Goal: Task Accomplishment & Management: Complete application form

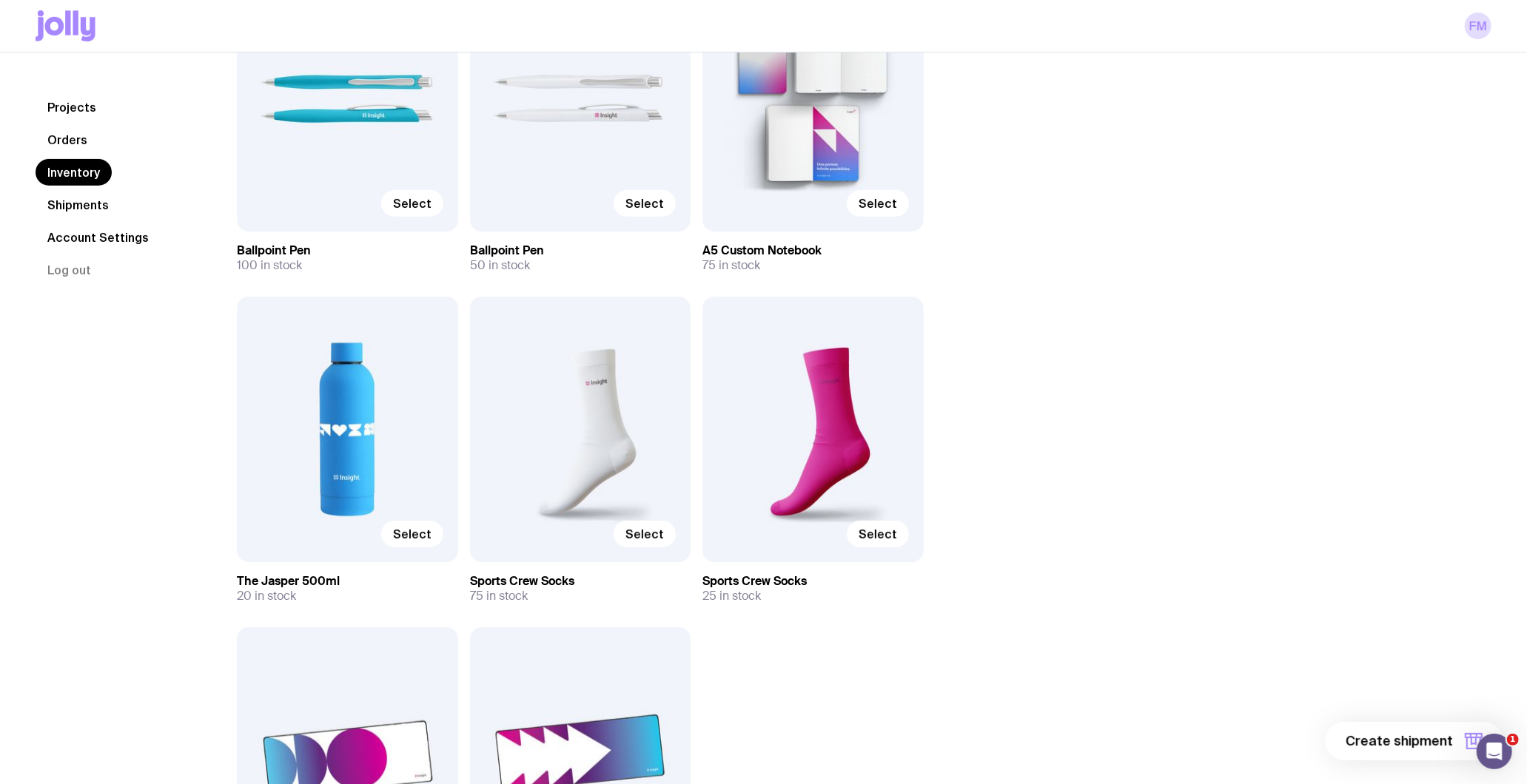
scroll to position [270, 0]
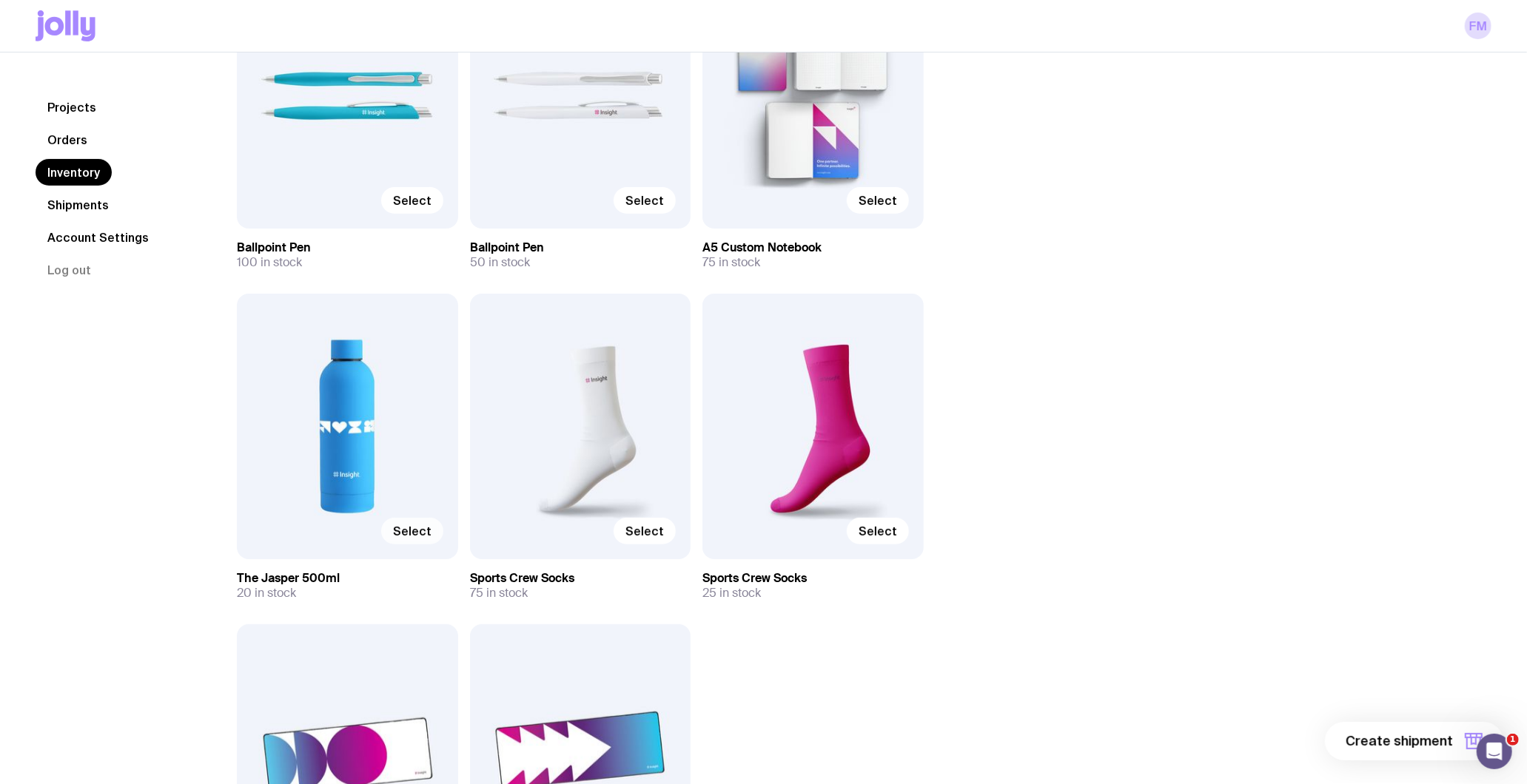
click at [415, 531] on span "Select" at bounding box center [411, 531] width 38 height 15
click at [0, 0] on input "Select" at bounding box center [0, 0] width 0 height 0
click at [1439, 737] on span "1 item" at bounding box center [1434, 740] width 37 height 18
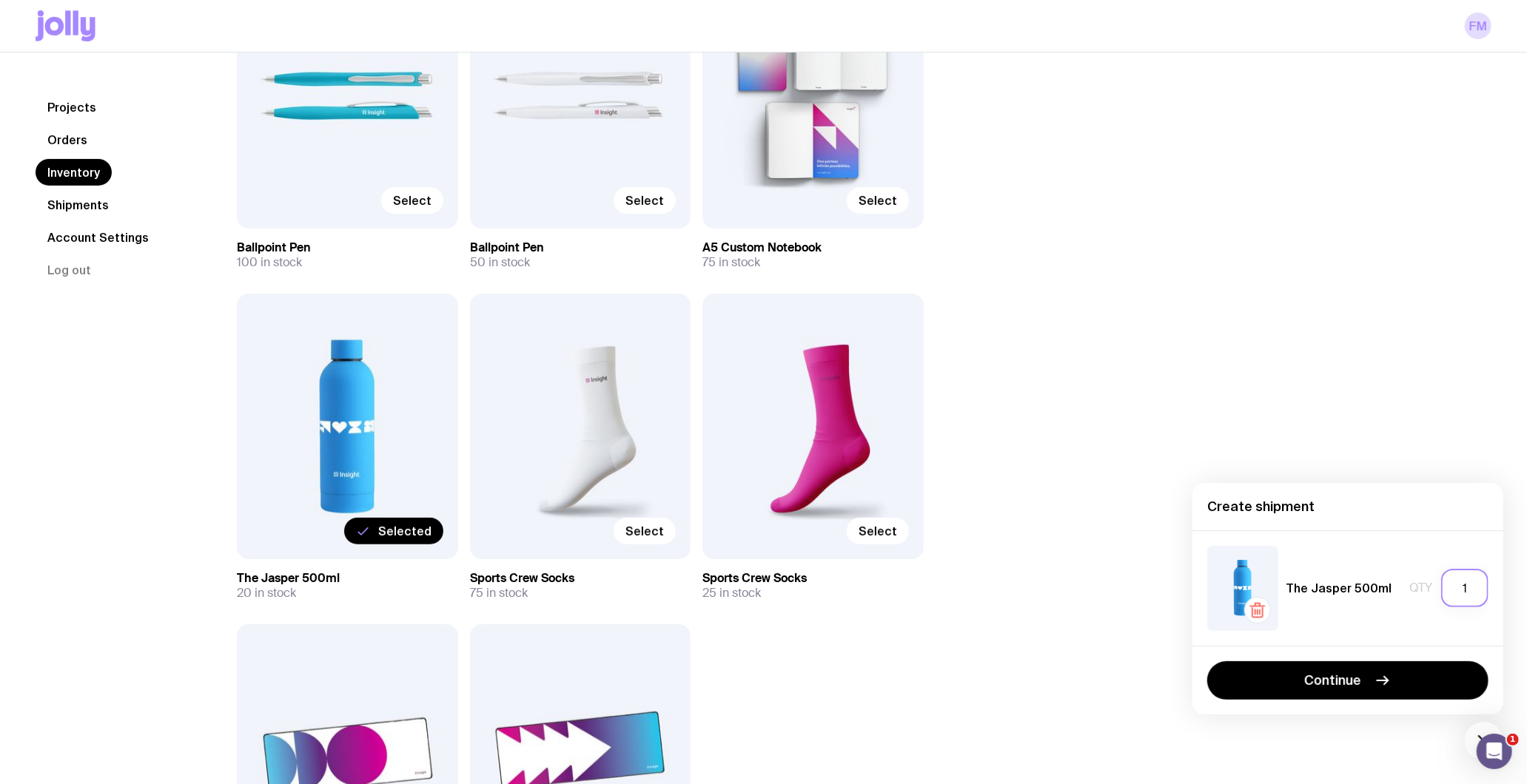
click at [1467, 588] on input "1" at bounding box center [1464, 588] width 47 height 38
drag, startPoint x: 1467, startPoint y: 588, endPoint x: 1441, endPoint y: 590, distance: 26.1
click at [1441, 590] on input "1" at bounding box center [1464, 588] width 47 height 38
type input "20"
click at [1372, 677] on button "Continue" at bounding box center [1347, 680] width 281 height 38
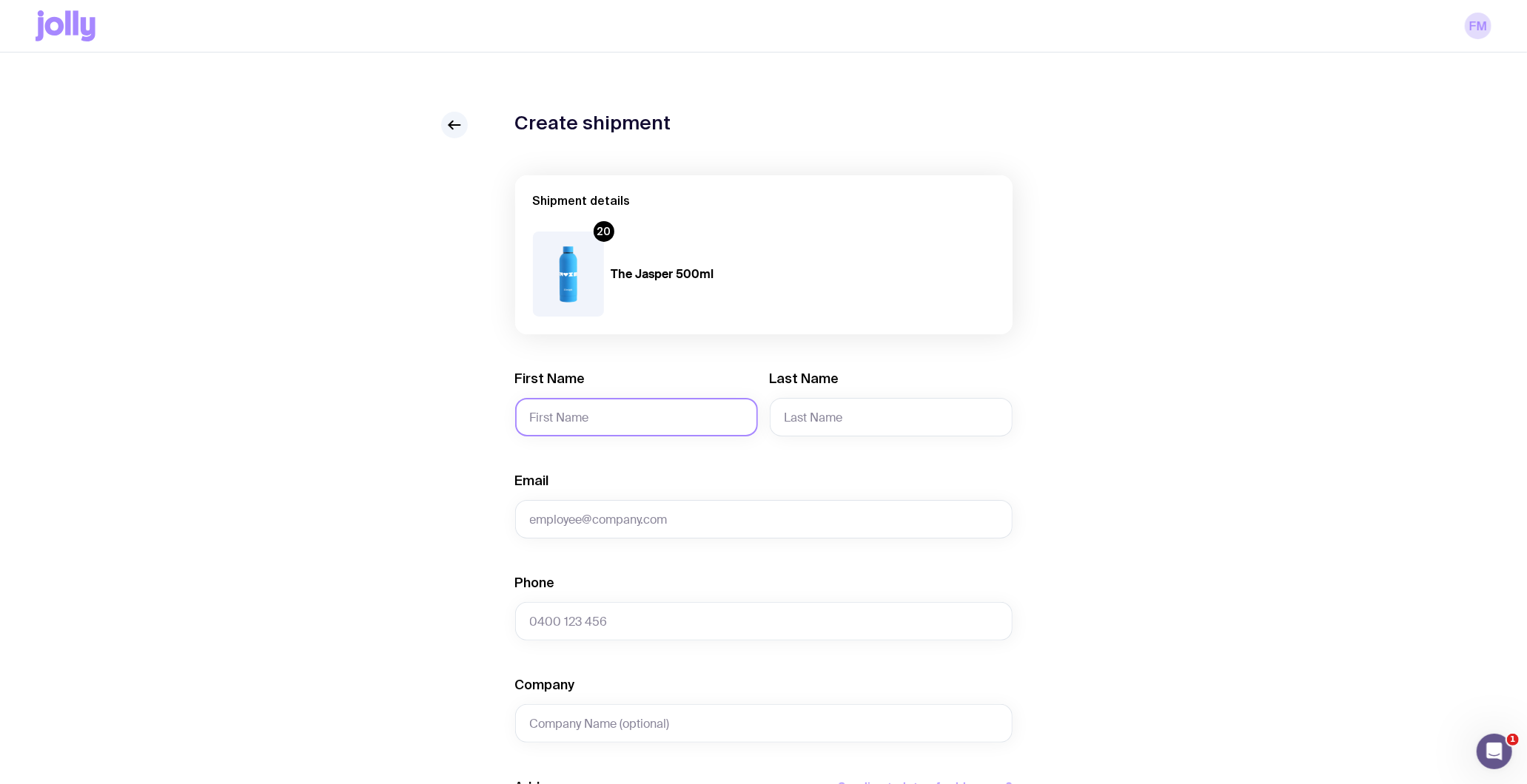
click at [662, 402] on input "First Name" at bounding box center [636, 416] width 242 height 38
click at [632, 415] on input "First Name" at bounding box center [636, 416] width 242 height 38
type input "i"
type input "[PERSON_NAME]"
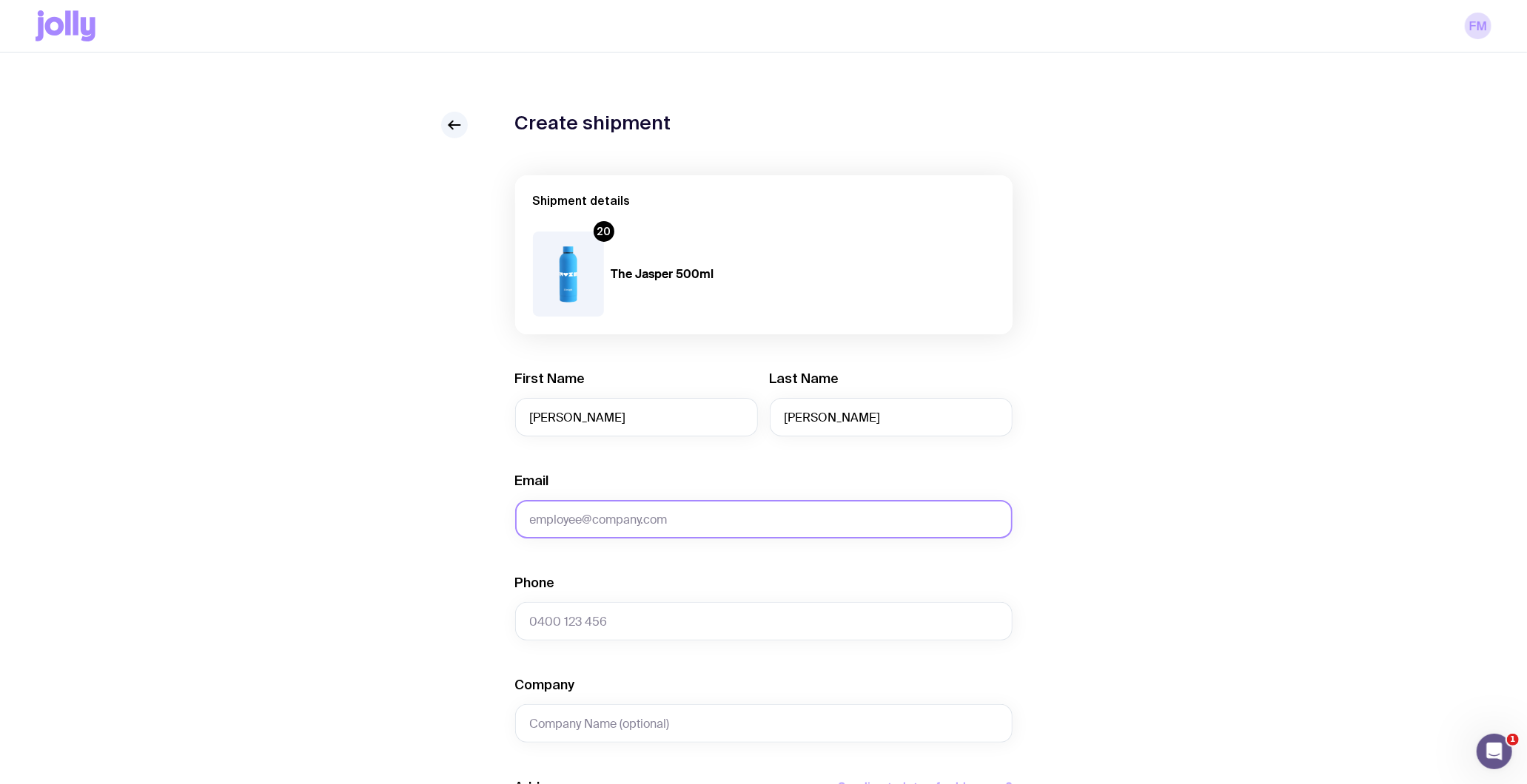
click at [629, 511] on input "Email" at bounding box center [763, 519] width 498 height 38
click at [580, 520] on input "[PERSON_NAME]." at bounding box center [763, 519] width 498 height 38
paste input "[PERSON_NAME][EMAIL_ADDRESS][DOMAIN_NAME]"
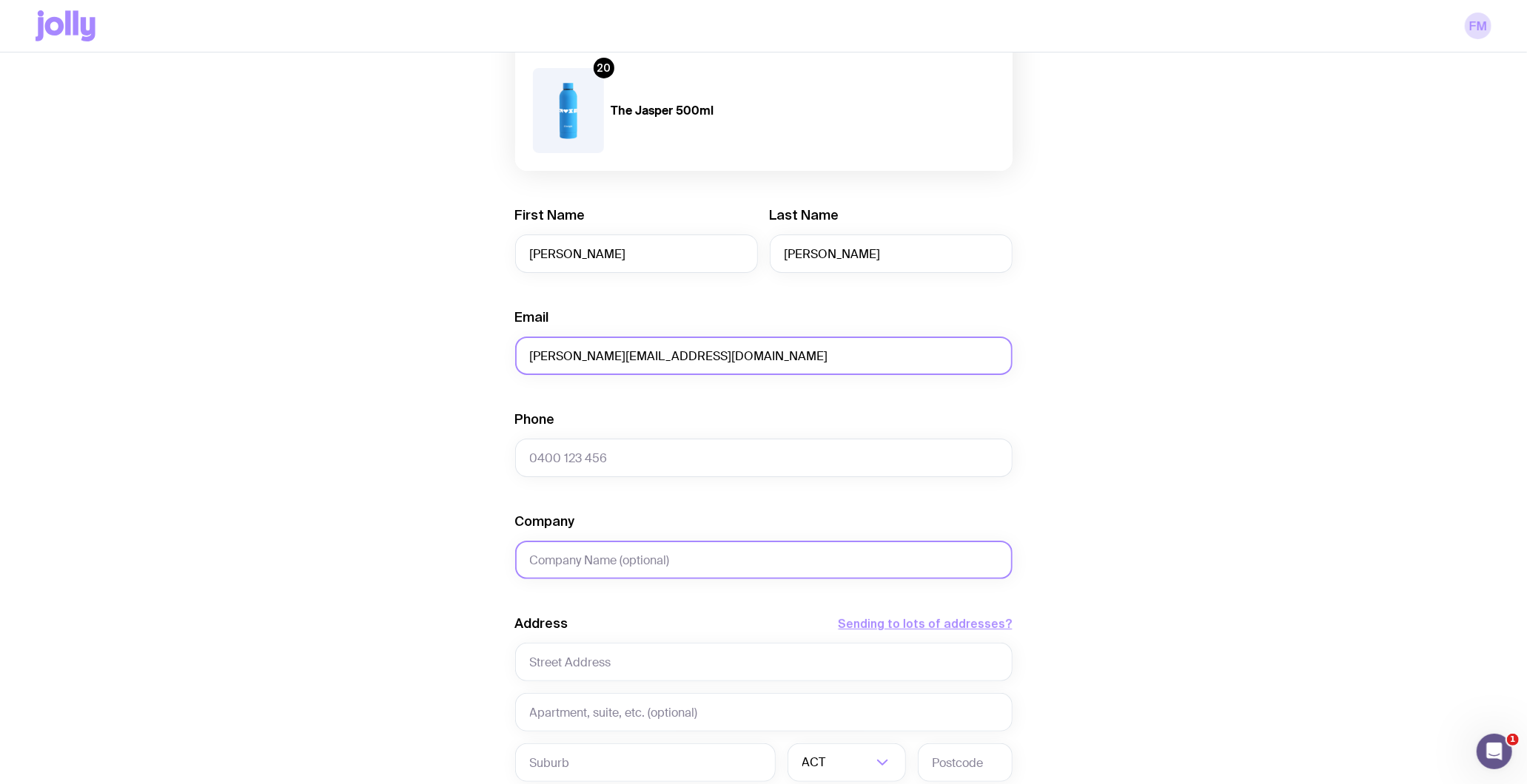
scroll to position [164, 0]
type input "[PERSON_NAME][EMAIL_ADDRESS][DOMAIN_NAME]"
click at [580, 462] on input "Phone" at bounding box center [763, 456] width 498 height 38
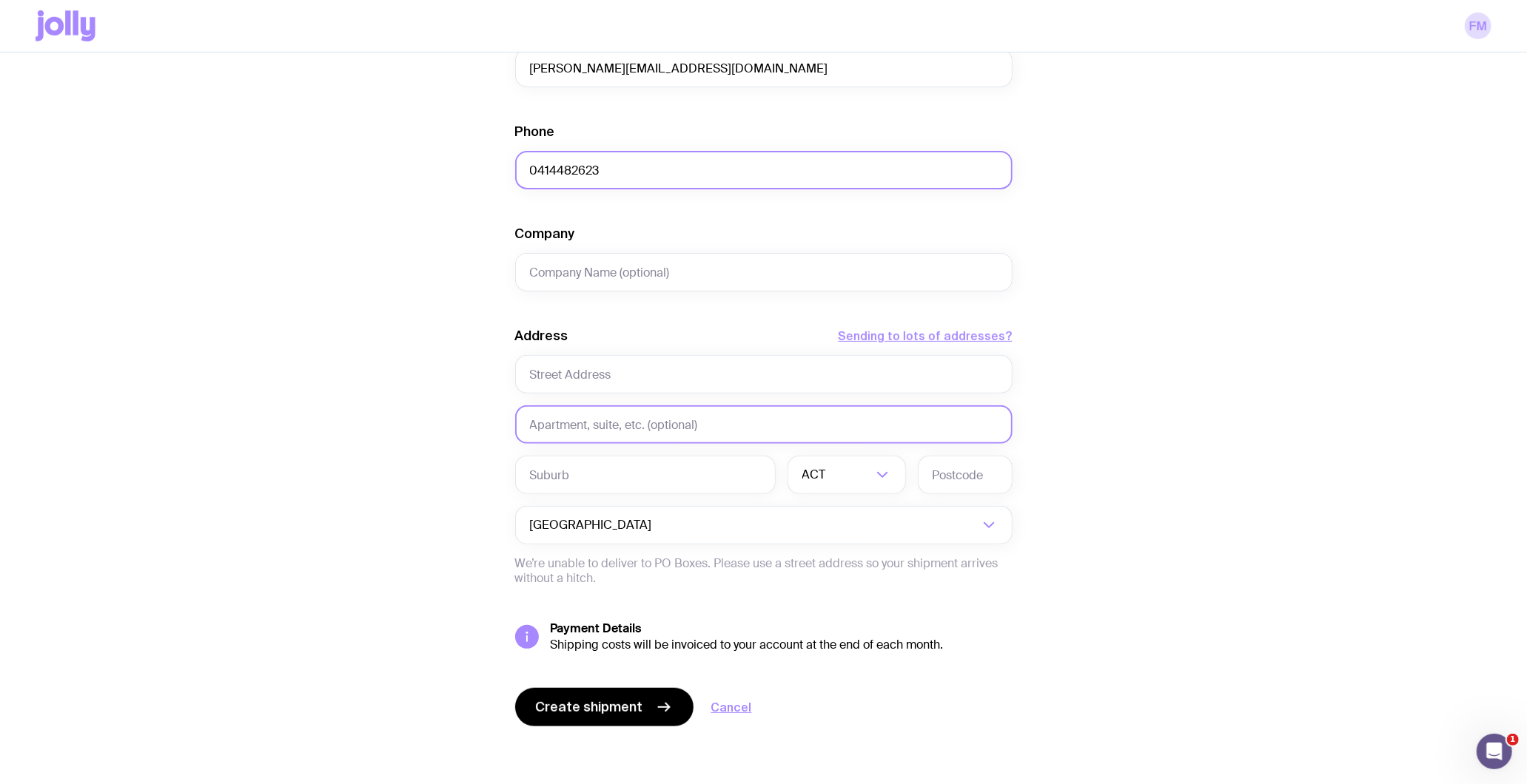
scroll to position [453, 0]
type input "0414482623"
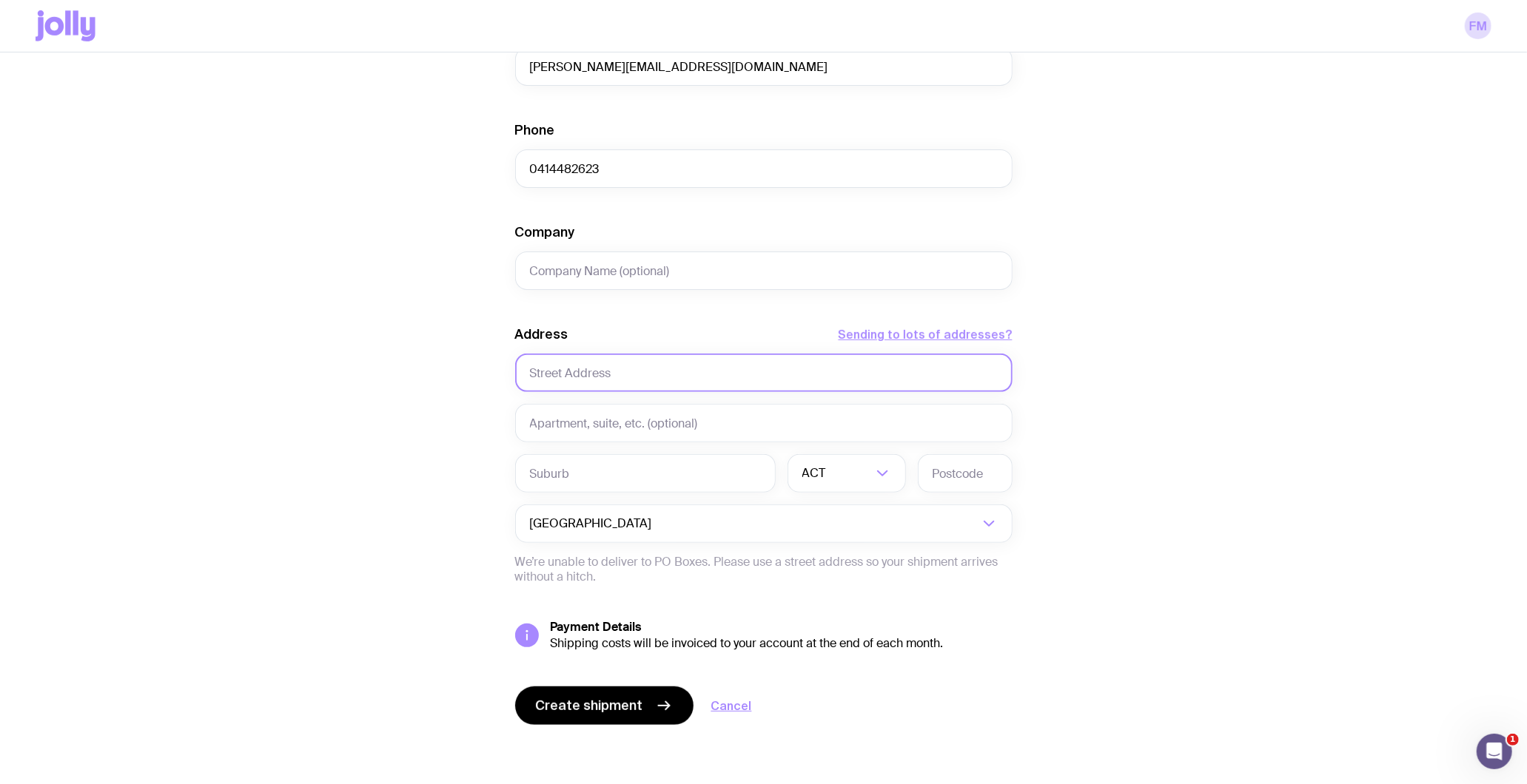
click at [604, 381] on input "text" at bounding box center [763, 372] width 498 height 38
type input "[STREET_ADDRESS]"
type input "Insight Enterprises"
type input "[GEOGRAPHIC_DATA]"
type input "2000"
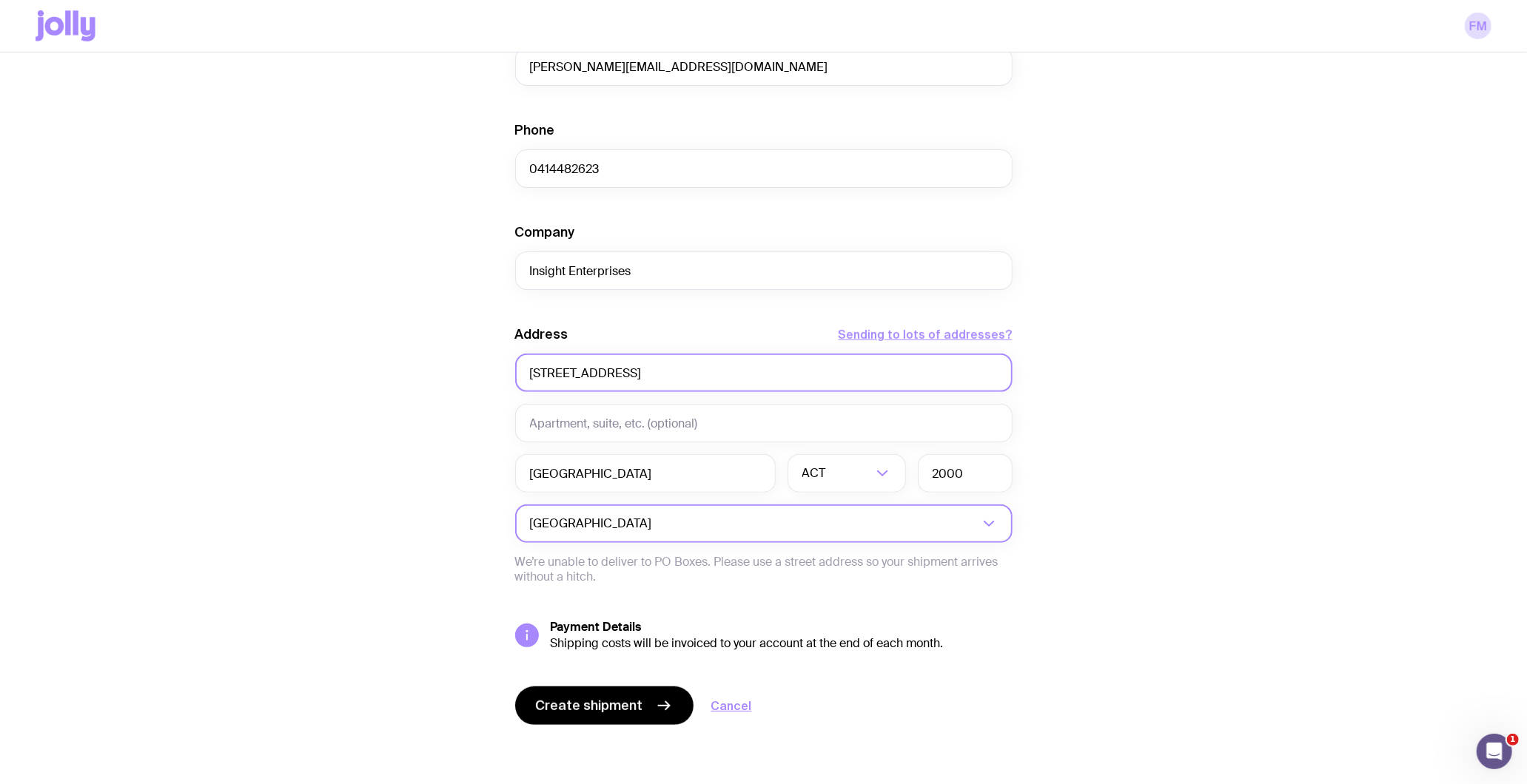
scroll to position [0, 0]
click at [603, 711] on span "Create shipment" at bounding box center [590, 706] width 108 height 18
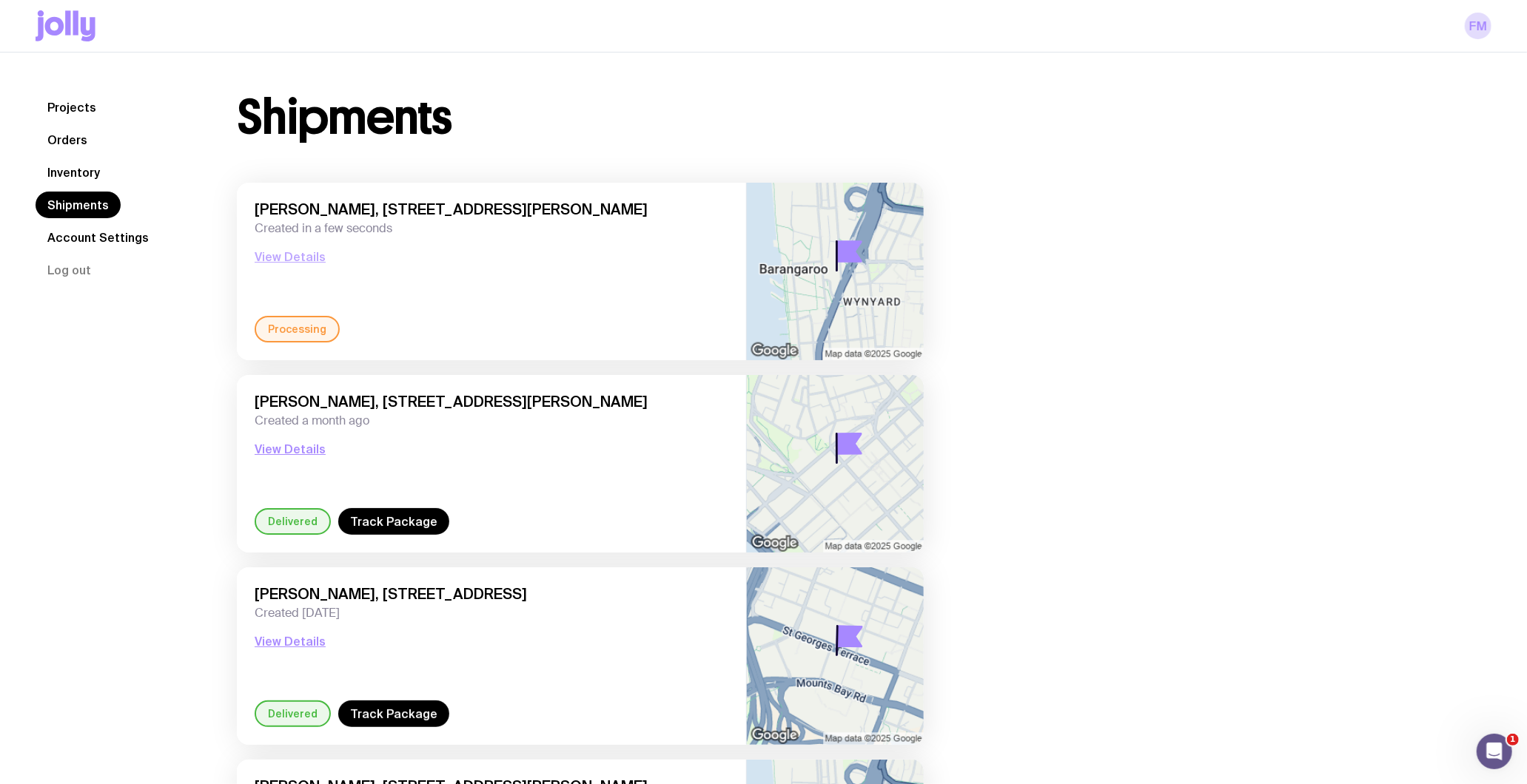
click at [276, 253] on button "View Details" at bounding box center [289, 256] width 71 height 18
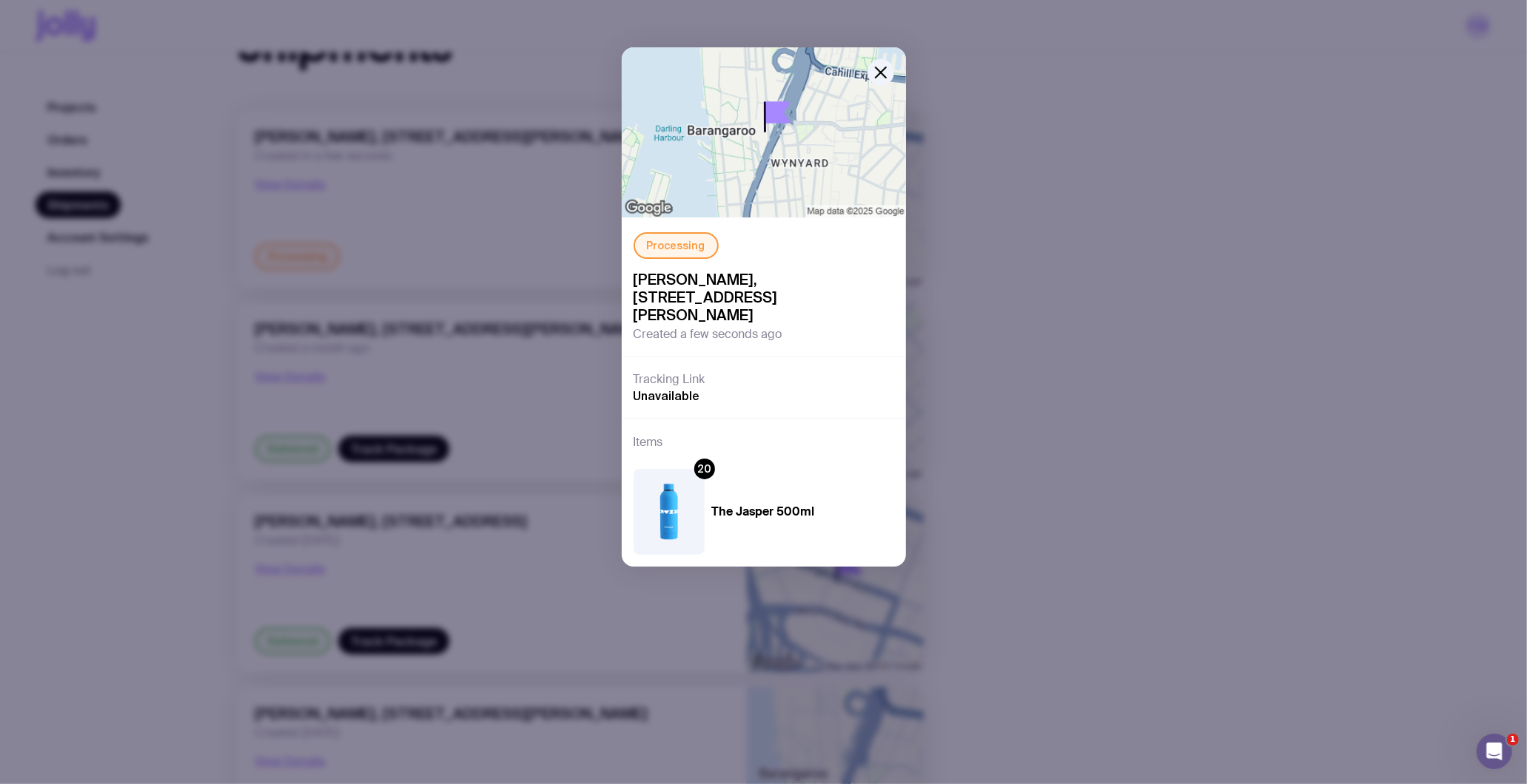
scroll to position [209, 0]
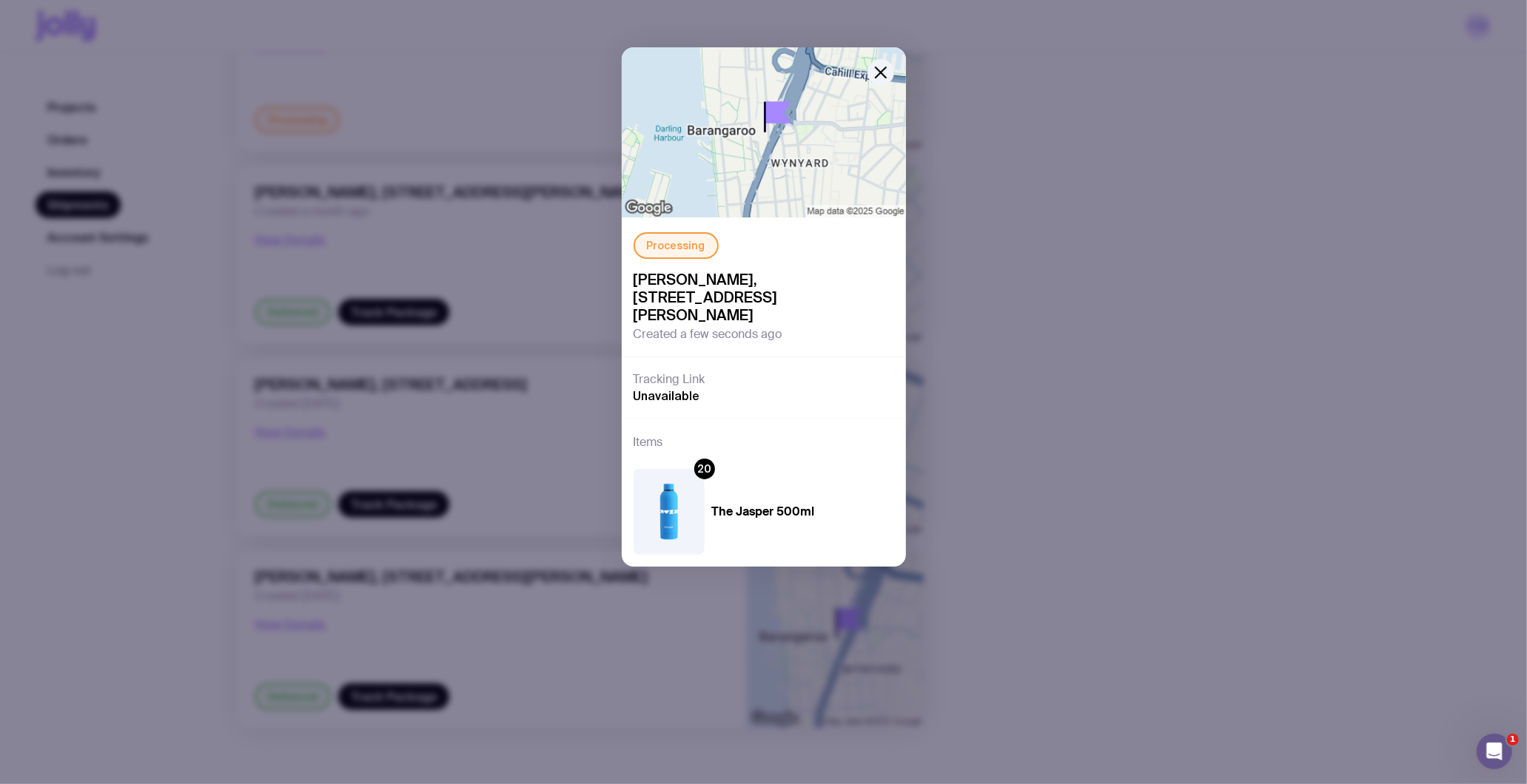
click at [1254, 368] on div "Processing [PERSON_NAME], [STREET_ADDRESS][PERSON_NAME] Created a few seconds a…" at bounding box center [763, 392] width 1527 height 784
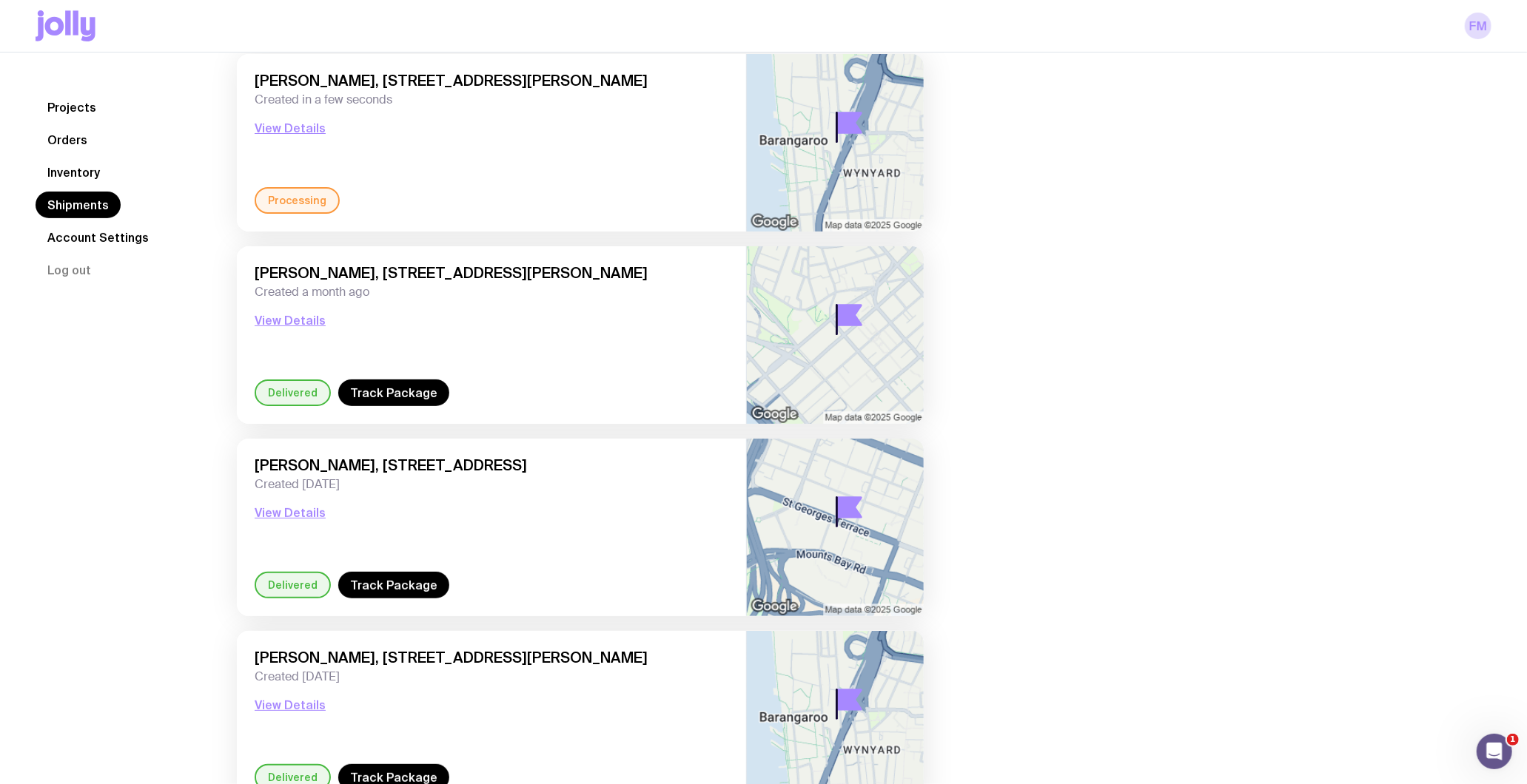
scroll to position [0, 0]
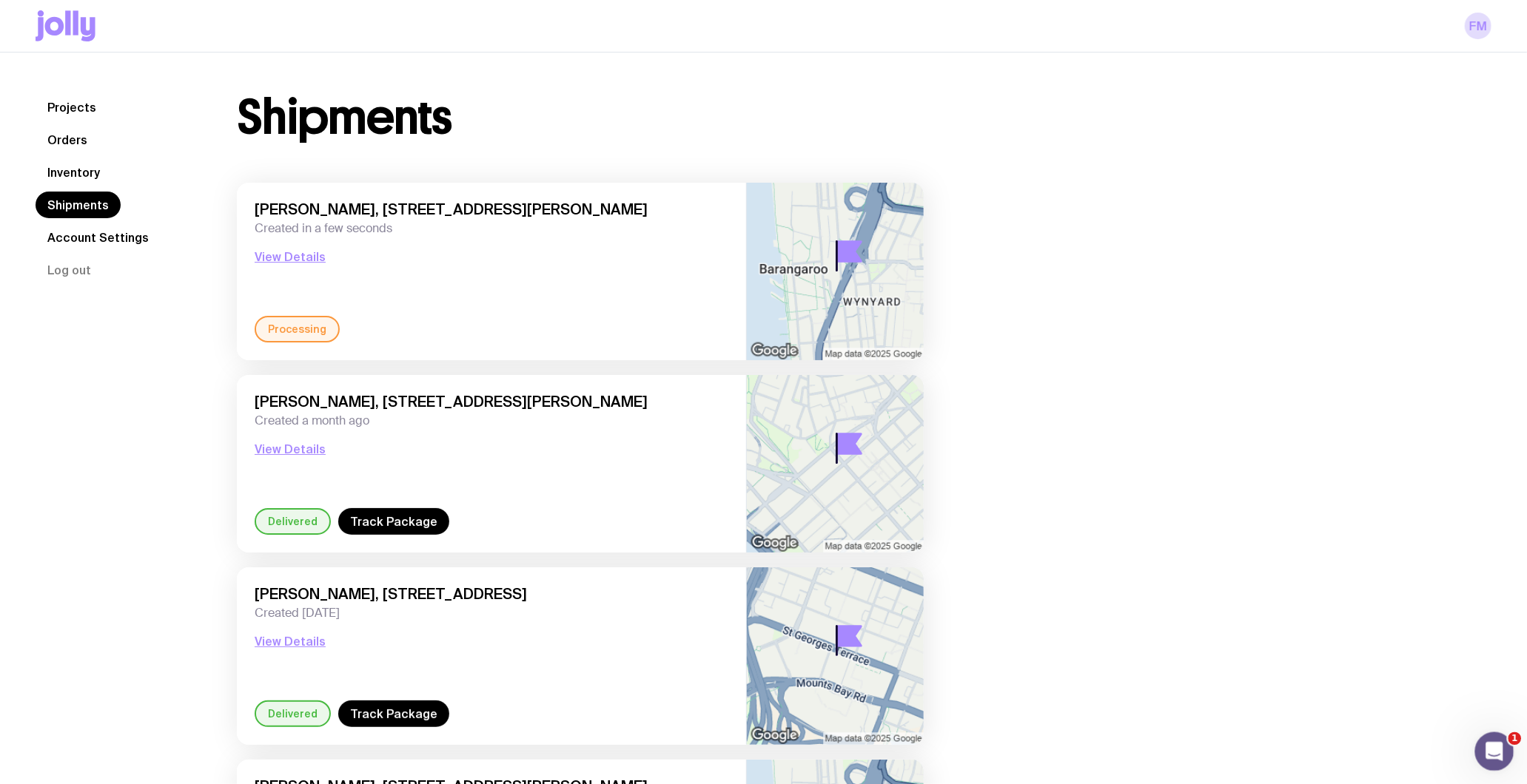
click at [1497, 742] on icon "Open Intercom Messenger" at bounding box center [1492, 749] width 25 height 25
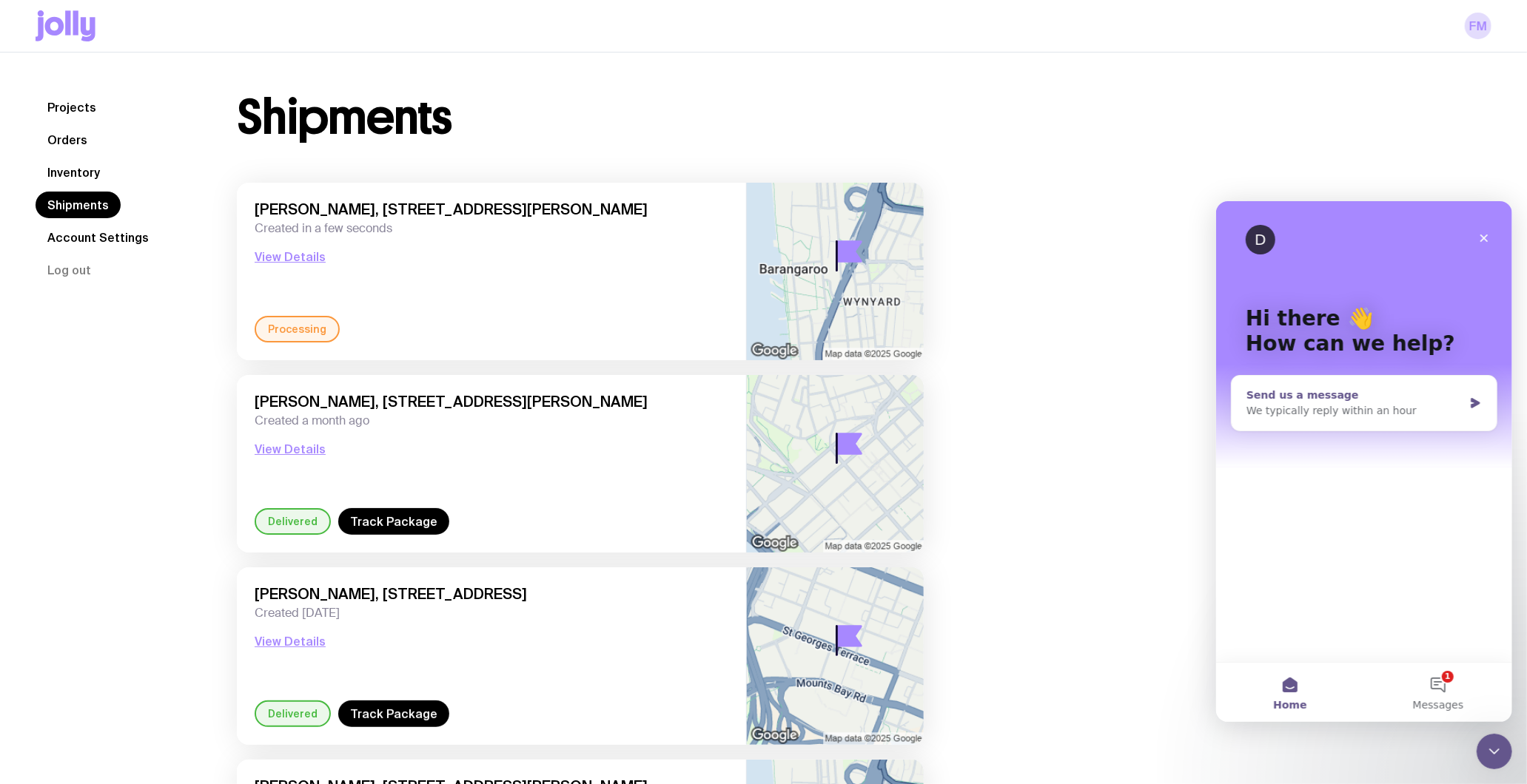
click at [1411, 412] on div "We typically reply within an hour" at bounding box center [1354, 410] width 217 height 15
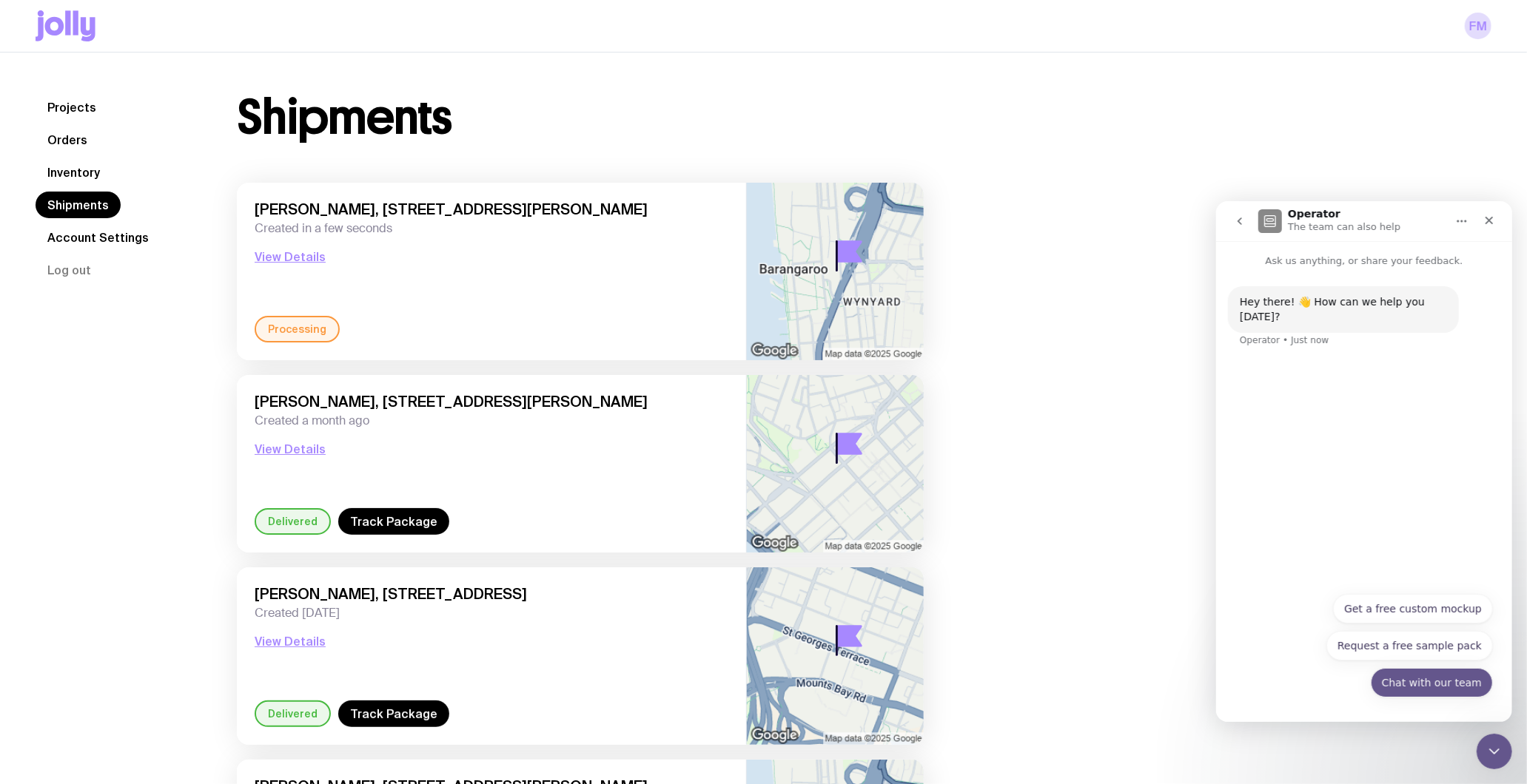
click at [1463, 688] on button "Chat with our team" at bounding box center [1431, 682] width 122 height 30
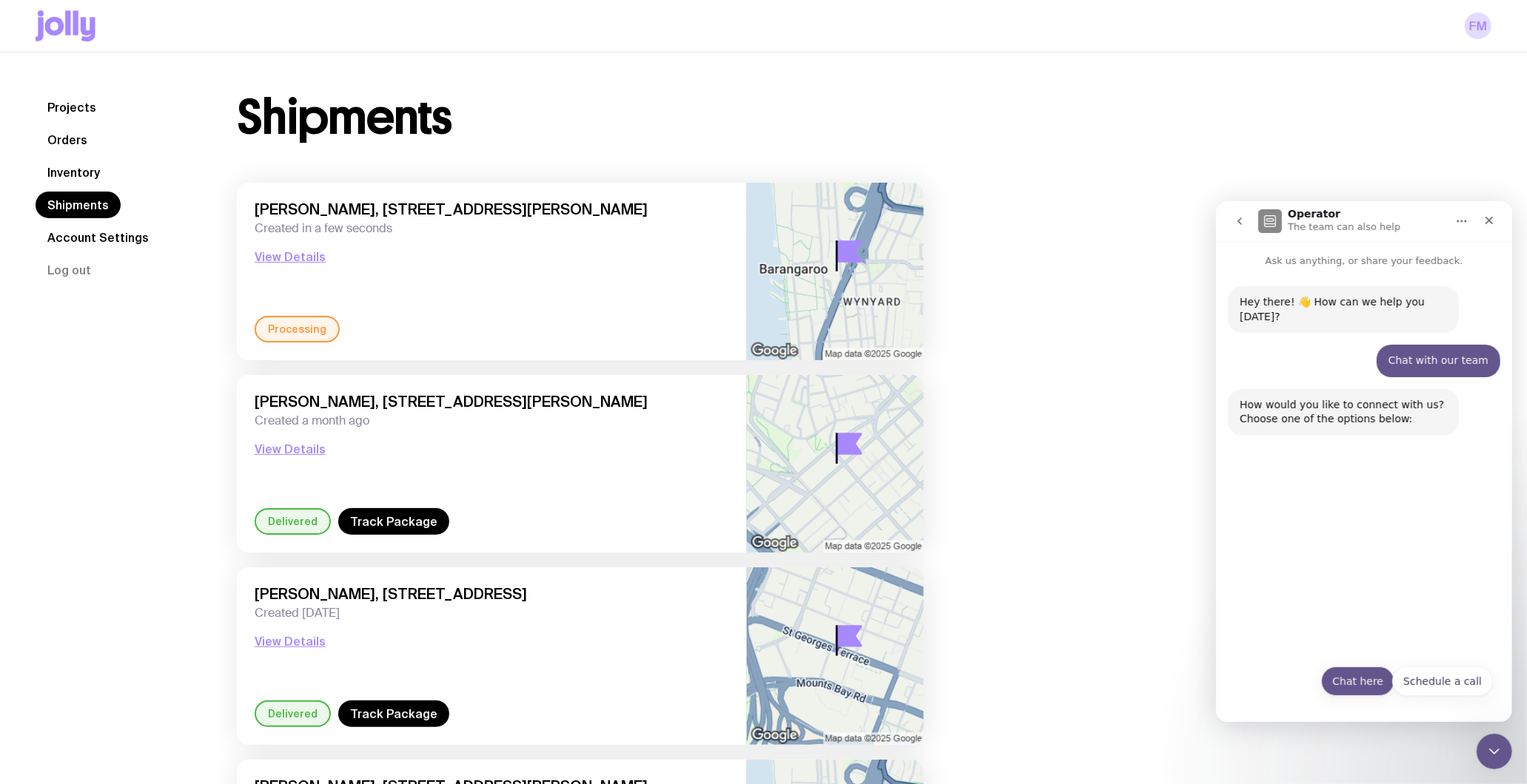
click at [1365, 675] on button "Chat here" at bounding box center [1357, 680] width 73 height 30
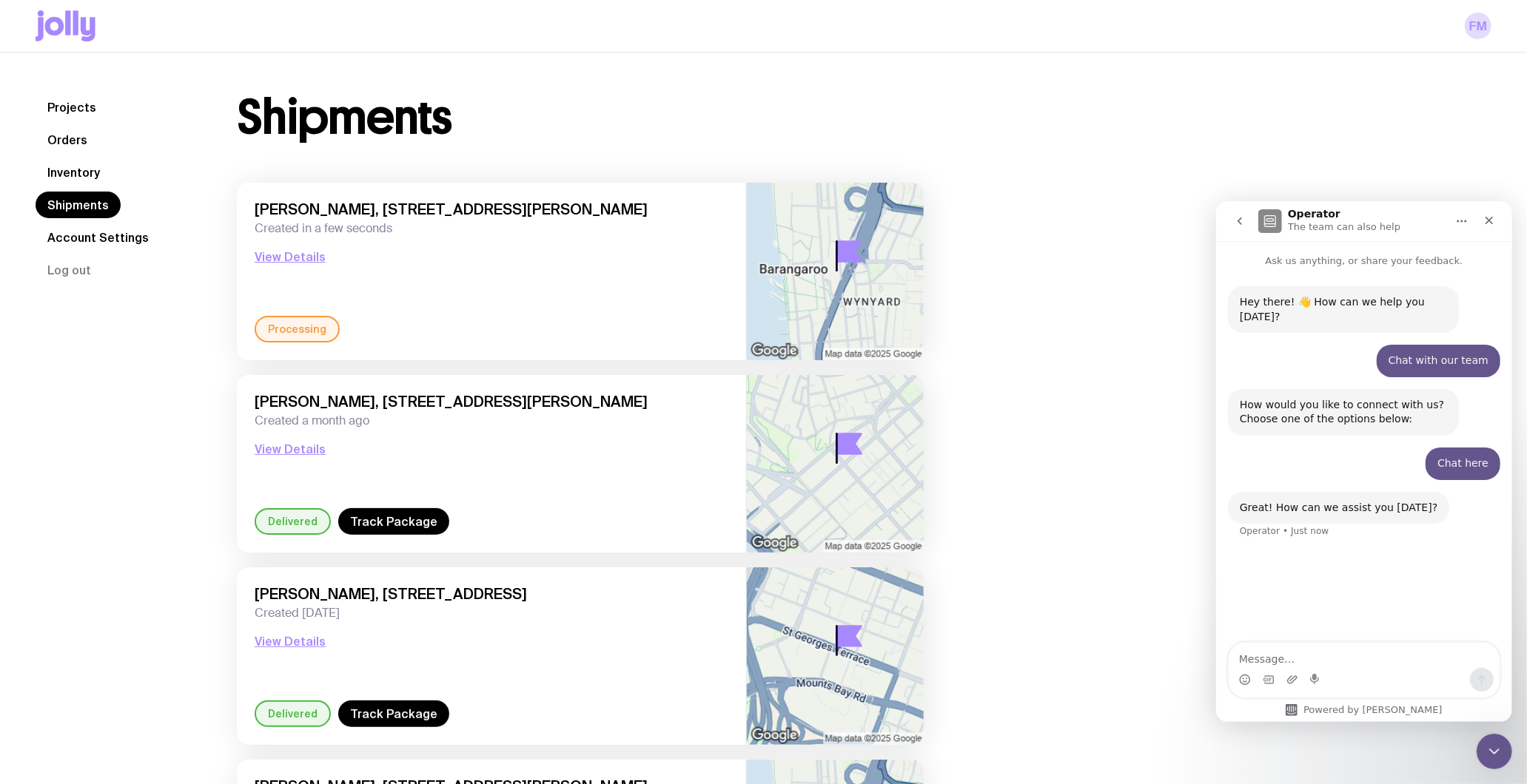
click at [1276, 646] on textarea "Message…" at bounding box center [1362, 654] width 271 height 25
type textarea "I entered the wrong address for my recent order - can i pls correct it"
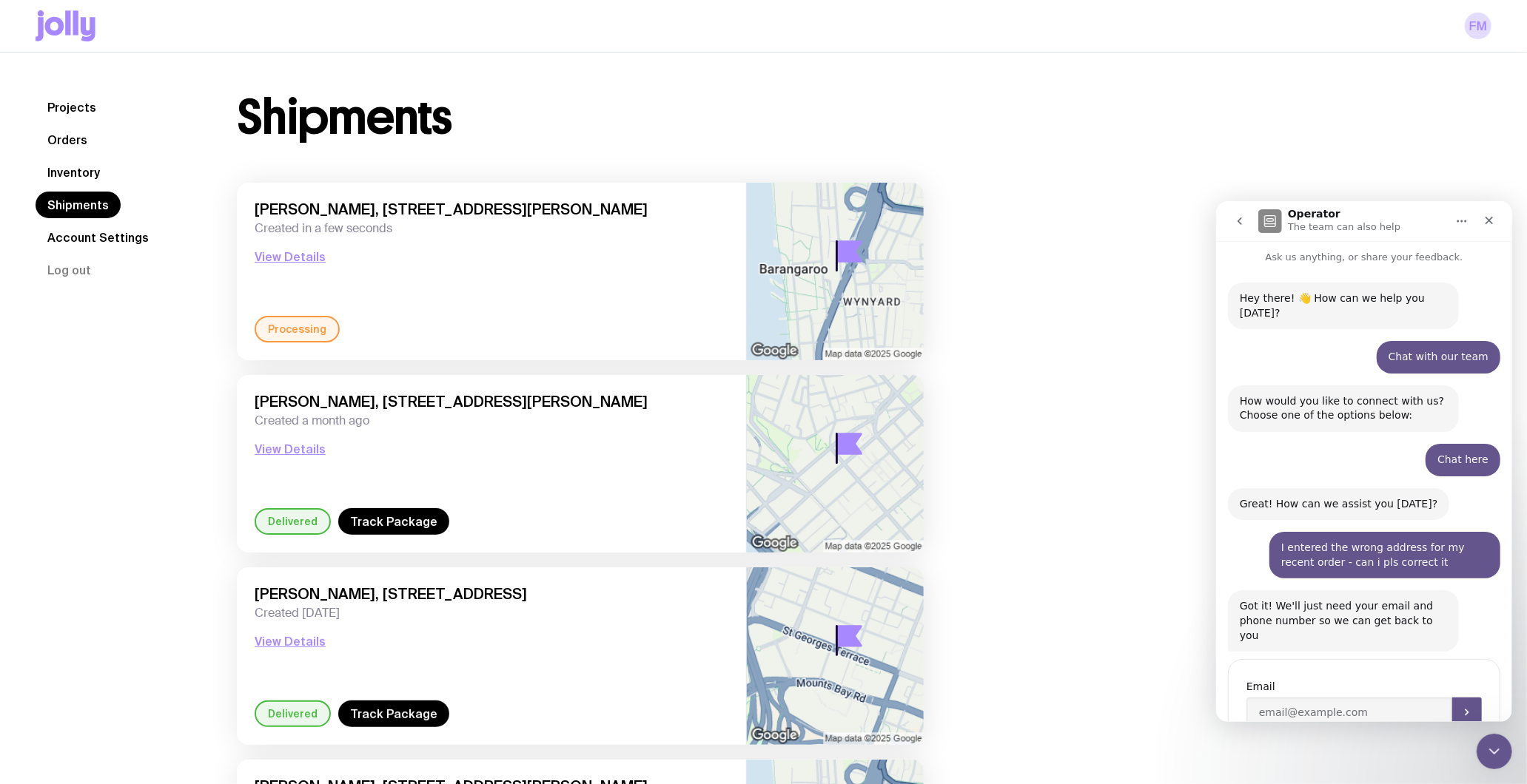
scroll to position [38, 0]
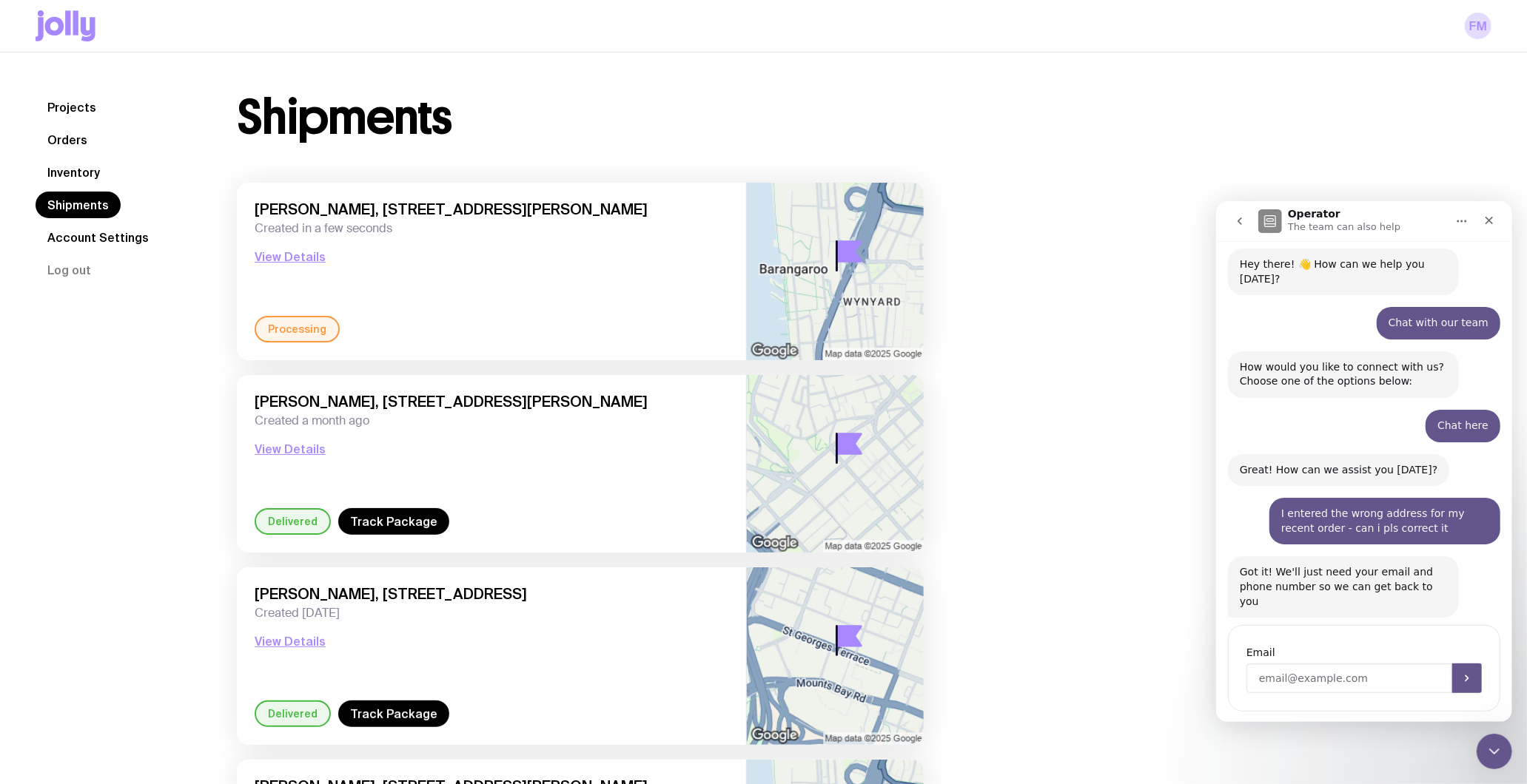
click at [1338, 663] on input "Enter your email" at bounding box center [1348, 677] width 206 height 30
type input "[PERSON_NAME][EMAIL_ADDRESS][DOMAIN_NAME]"
drag, startPoint x: 1375, startPoint y: 653, endPoint x: 1151, endPoint y: 661, distance: 224.1
click at [1215, 661] on html "Operator The team can also help Ask us anything, or share your feedback. Hey th…" at bounding box center [1363, 461] width 296 height 520
type input "[EMAIL_ADDRESS][PERSON_NAME][DOMAIN_NAME]"
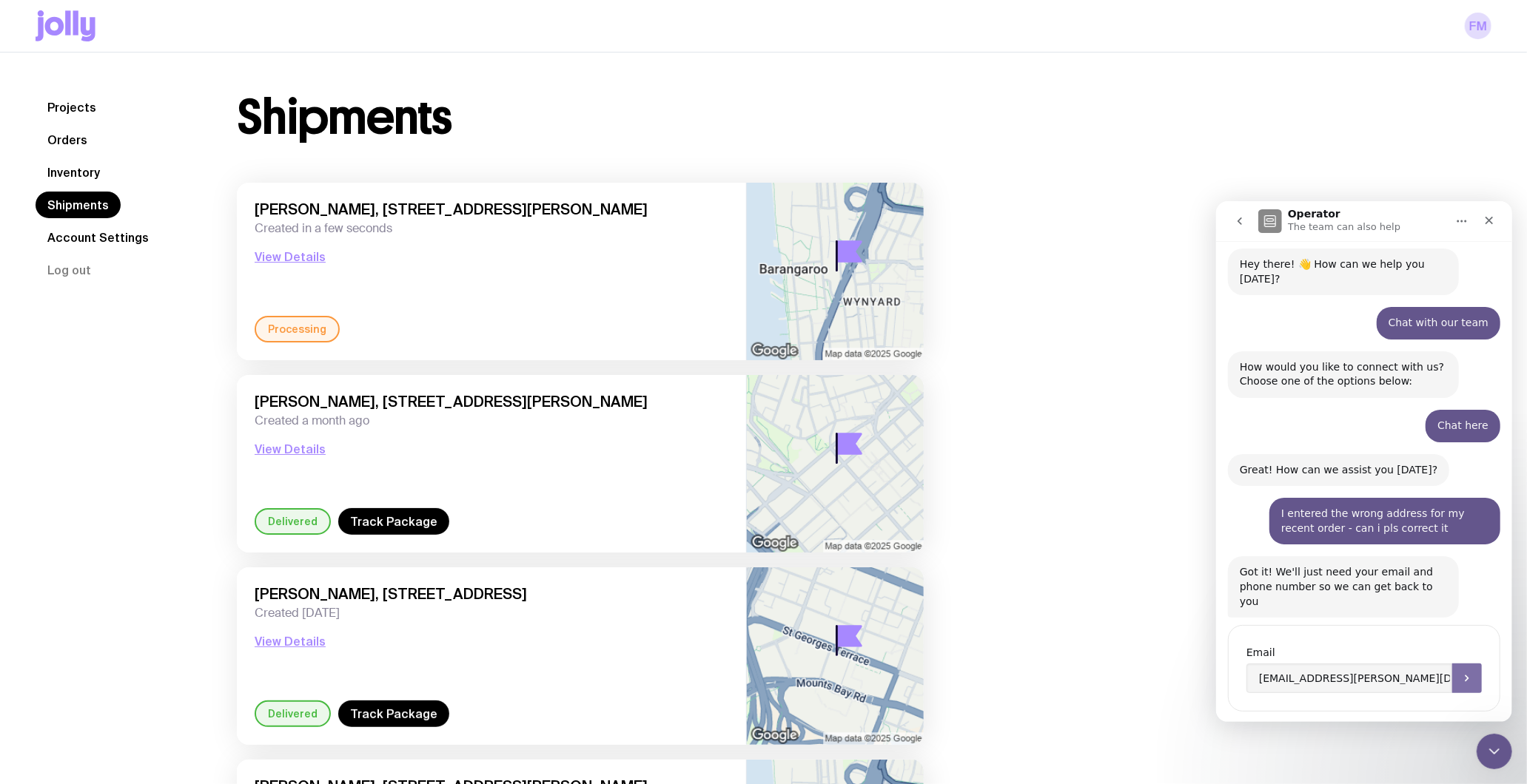
click at [1460, 671] on icon "Submit" at bounding box center [1466, 677] width 12 height 12
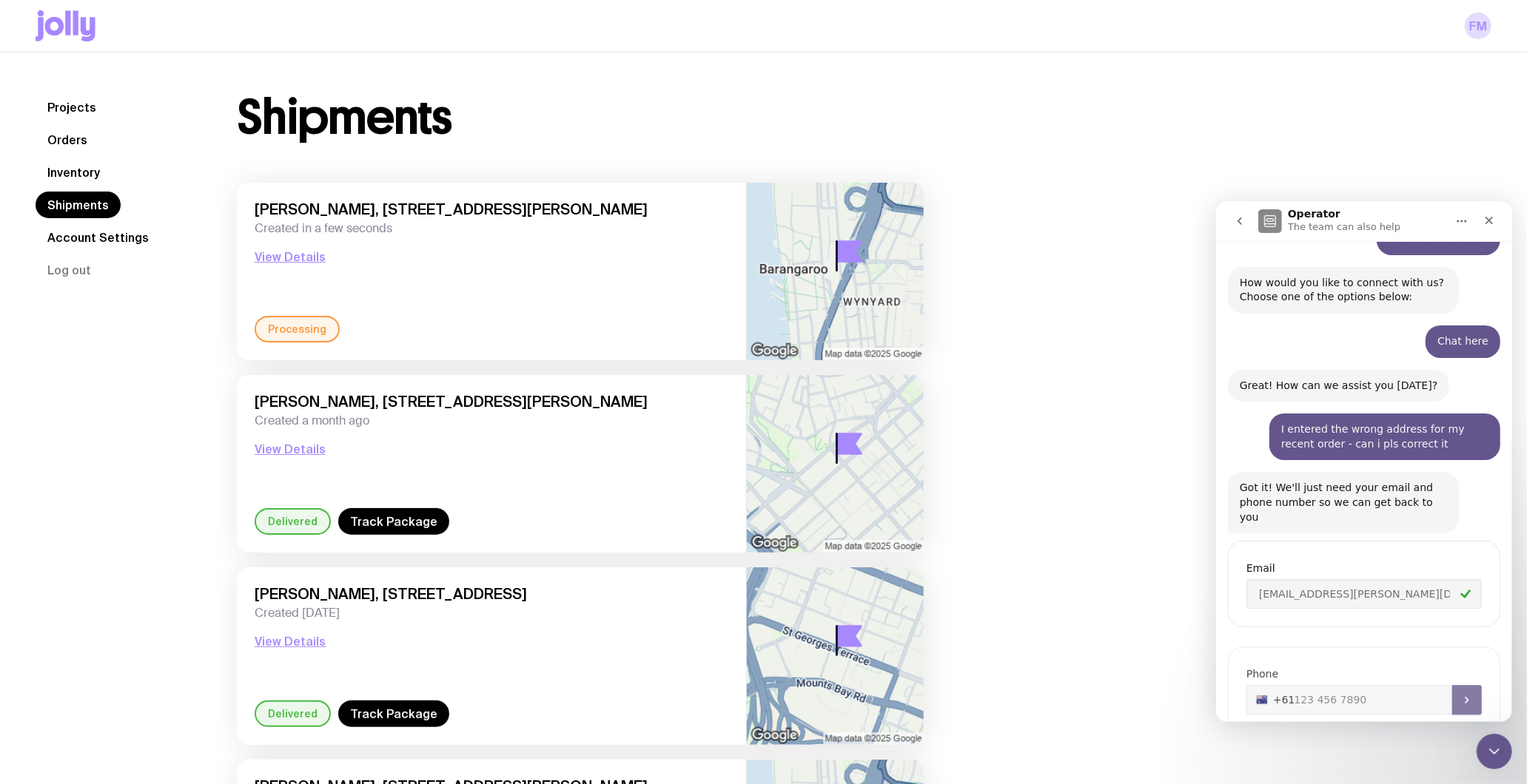
scroll to position [141, 0]
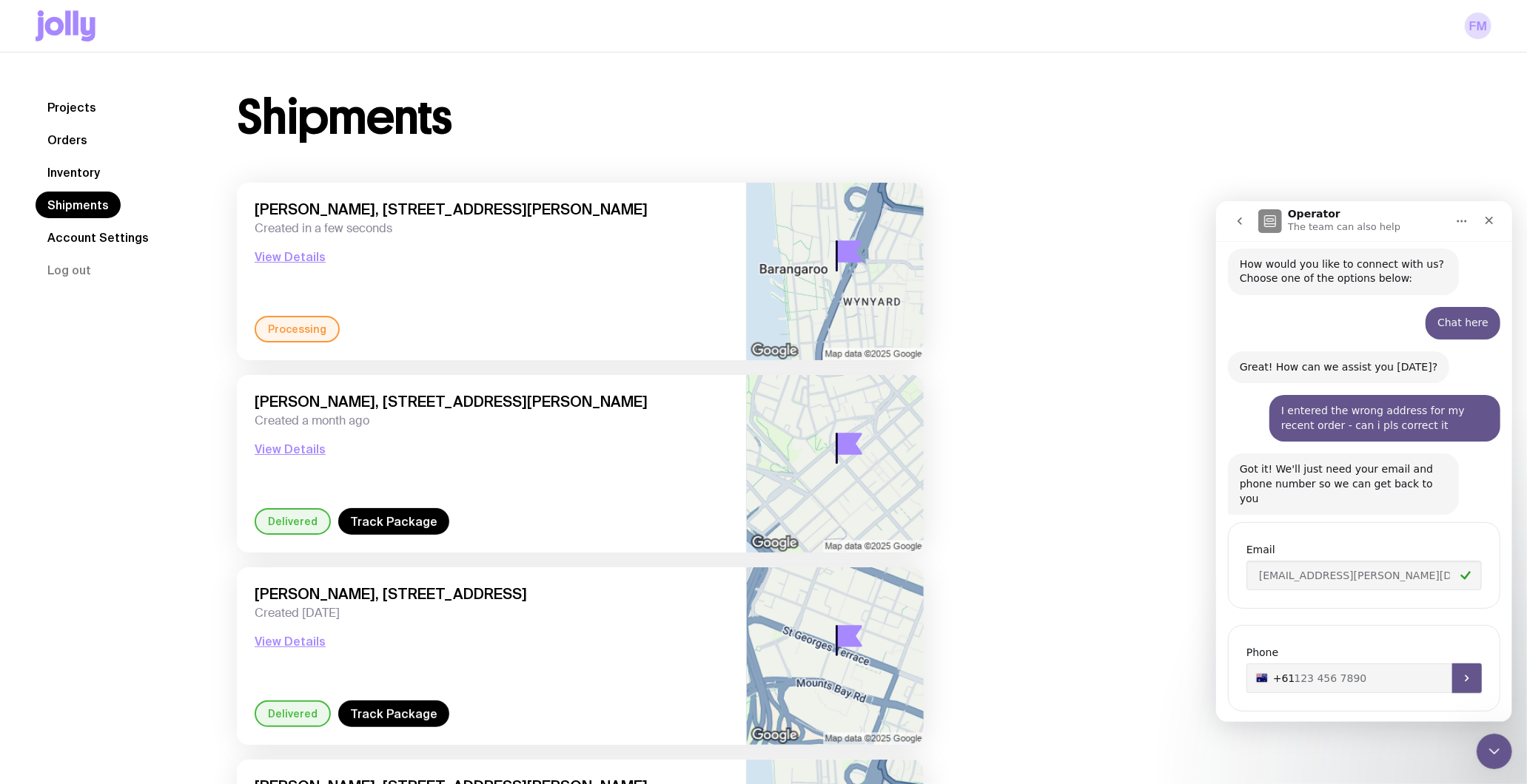
click at [1369, 663] on input "+61" at bounding box center [1363, 677] width 236 height 30
type input "[PHONE_NUMBER]"
click at [1460, 671] on icon "Submit" at bounding box center [1466, 677] width 12 height 12
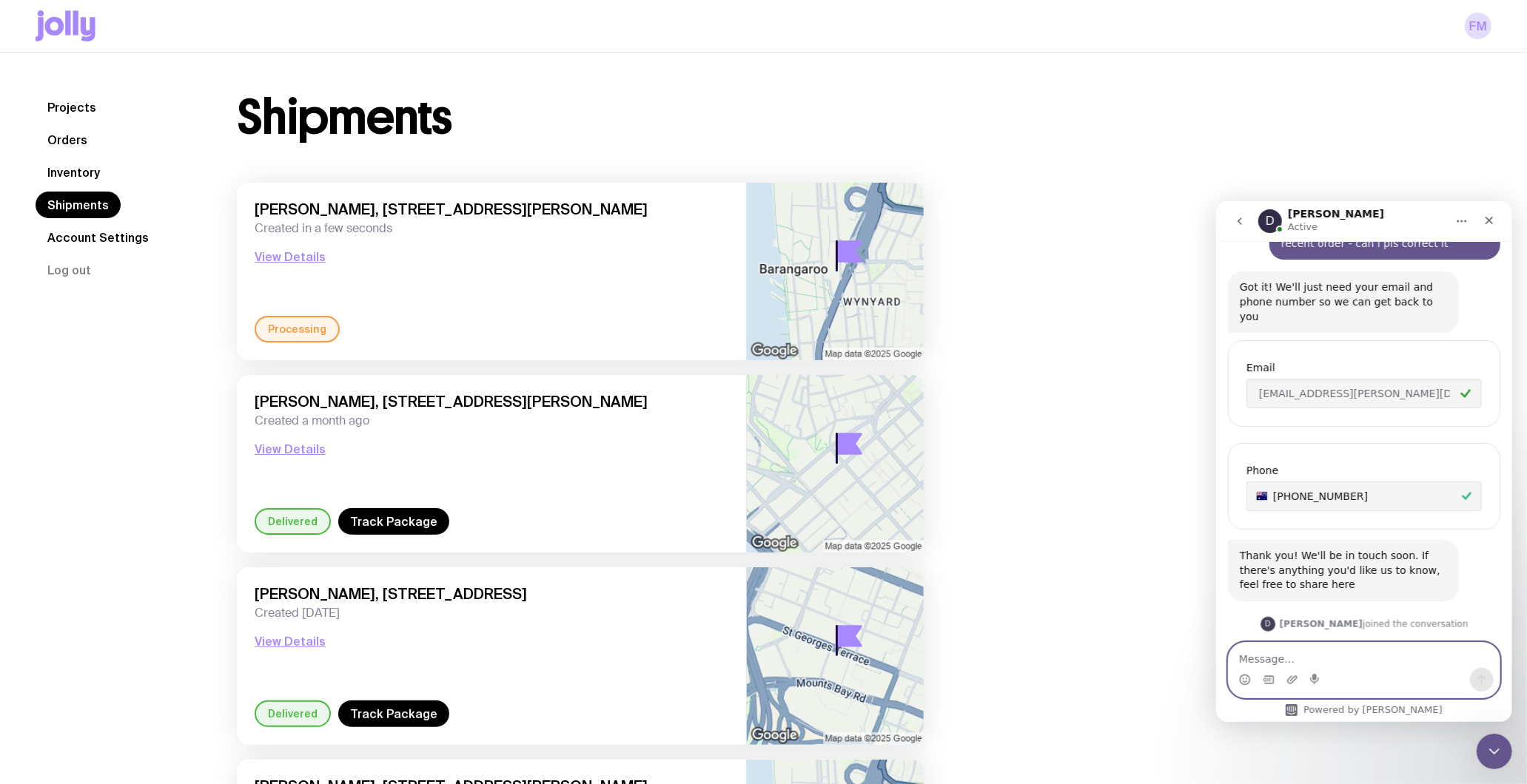
scroll to position [360, 0]
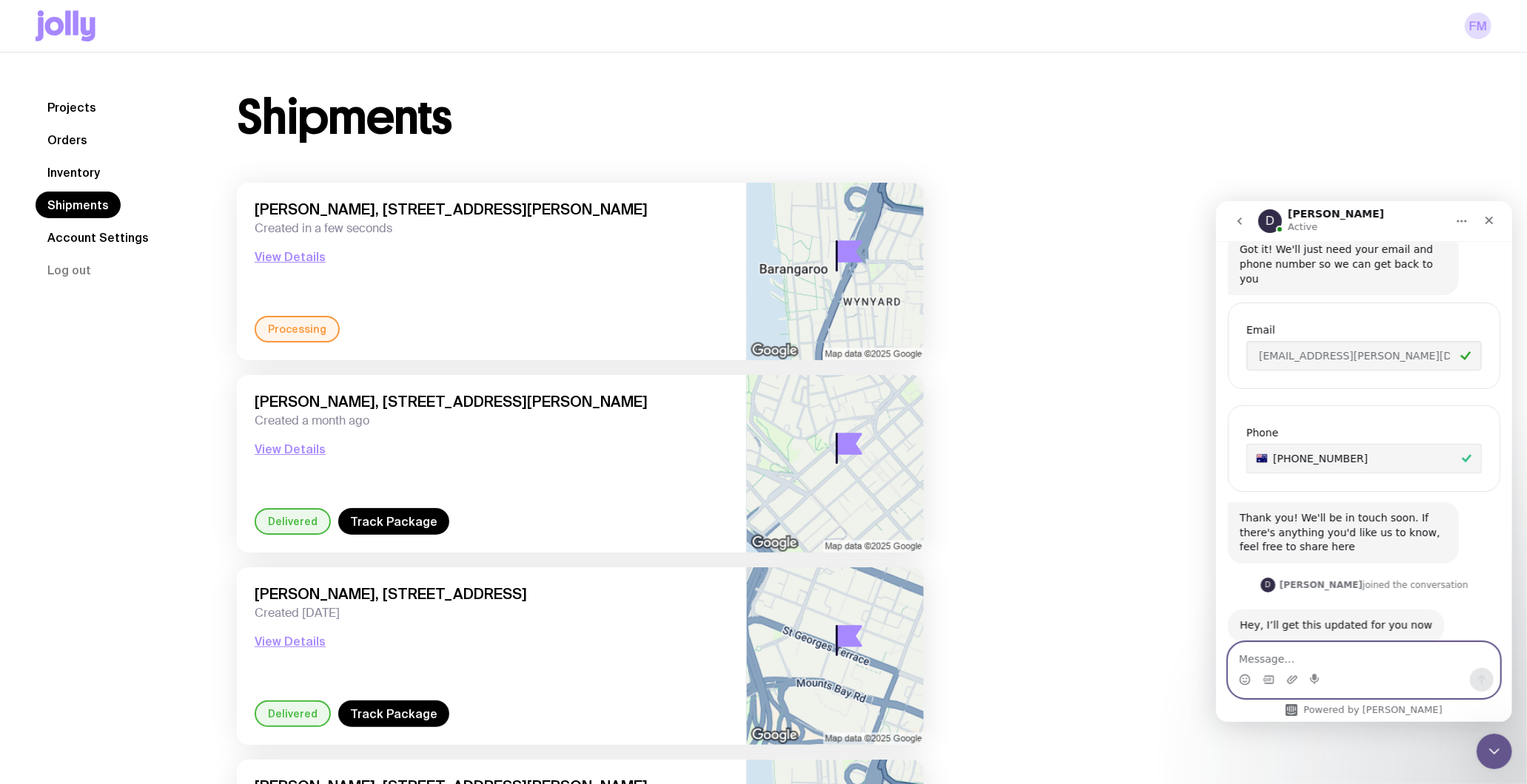
click at [1373, 665] on textarea "Message…" at bounding box center [1362, 654] width 271 height 25
type textarea "Hey - it should be [GEOGRAPHIC_DATA]"
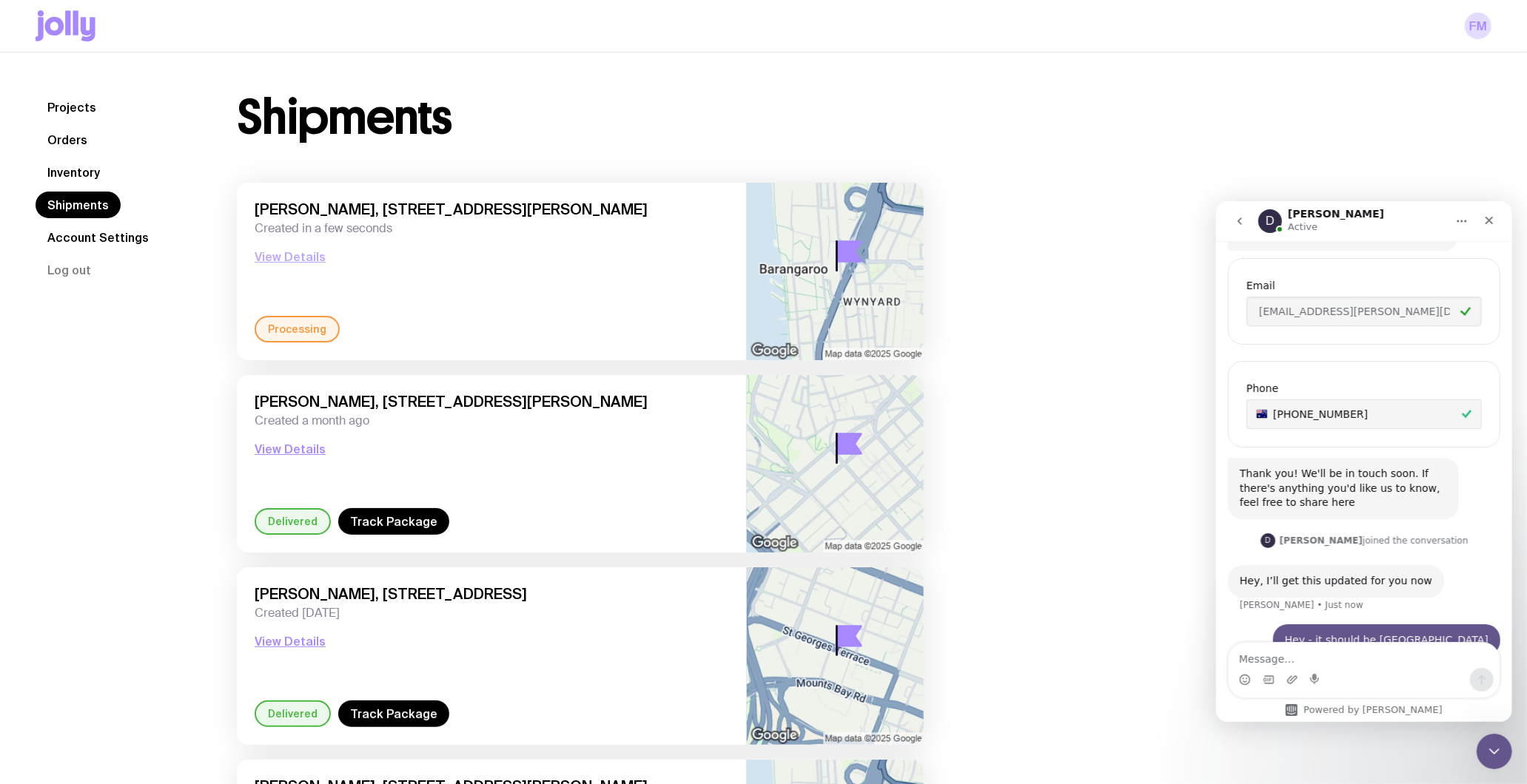
click at [280, 256] on button "View Details" at bounding box center [289, 256] width 71 height 18
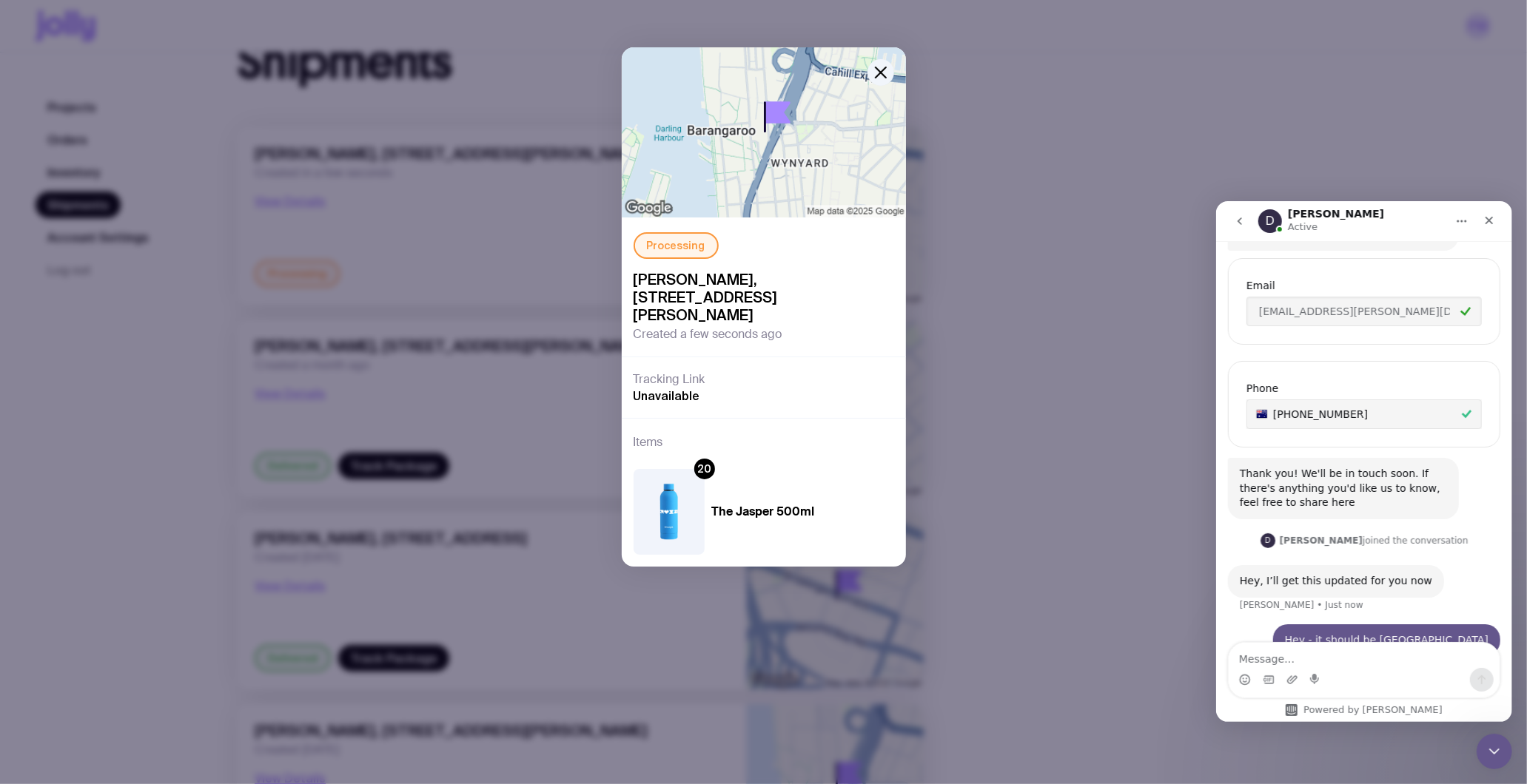
scroll to position [0, 0]
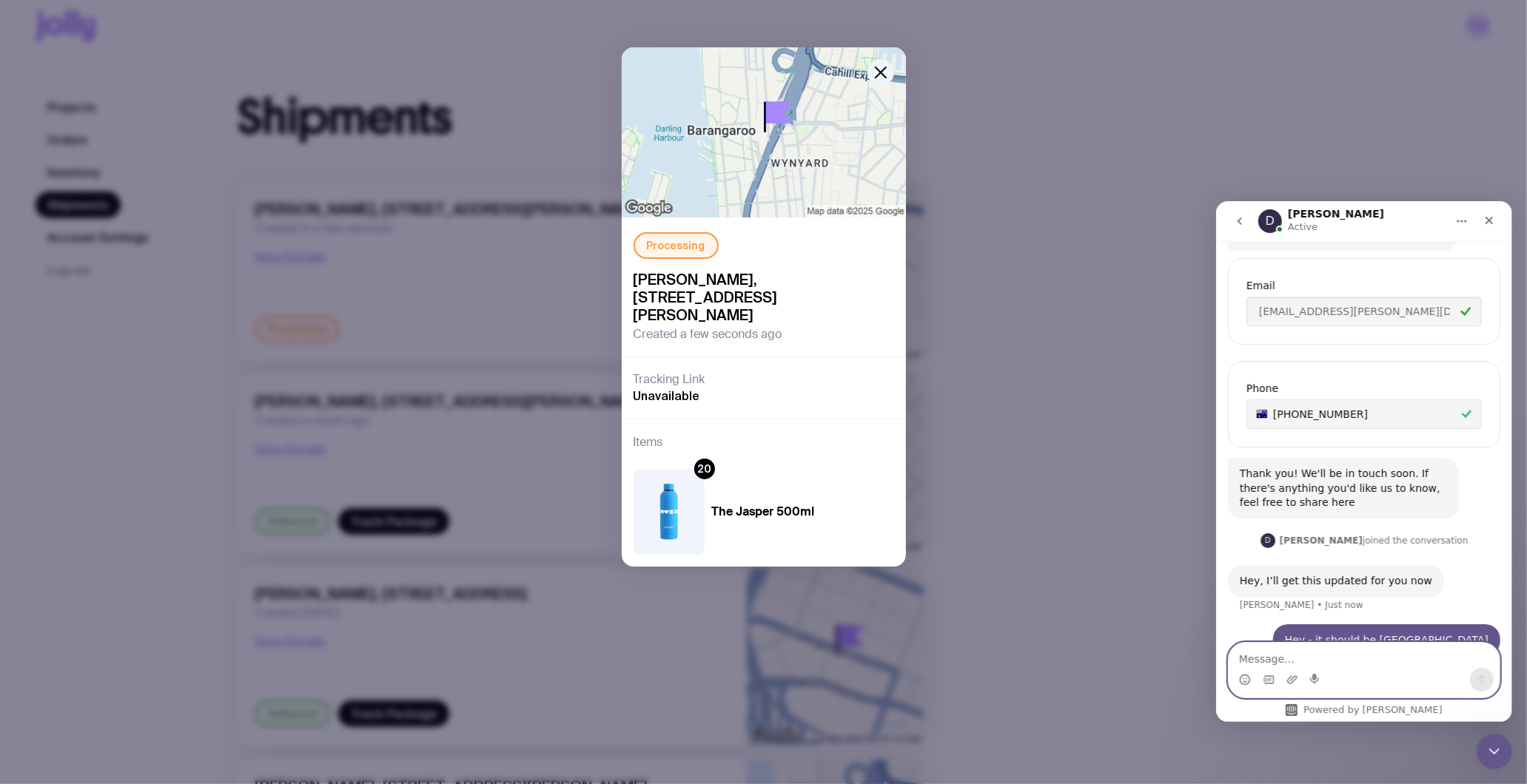
click at [1343, 666] on textarea "Message…" at bounding box center [1362, 654] width 271 height 25
type textarea "o"
type textarea "Organisation name is Insight Enterprises, Level 11"
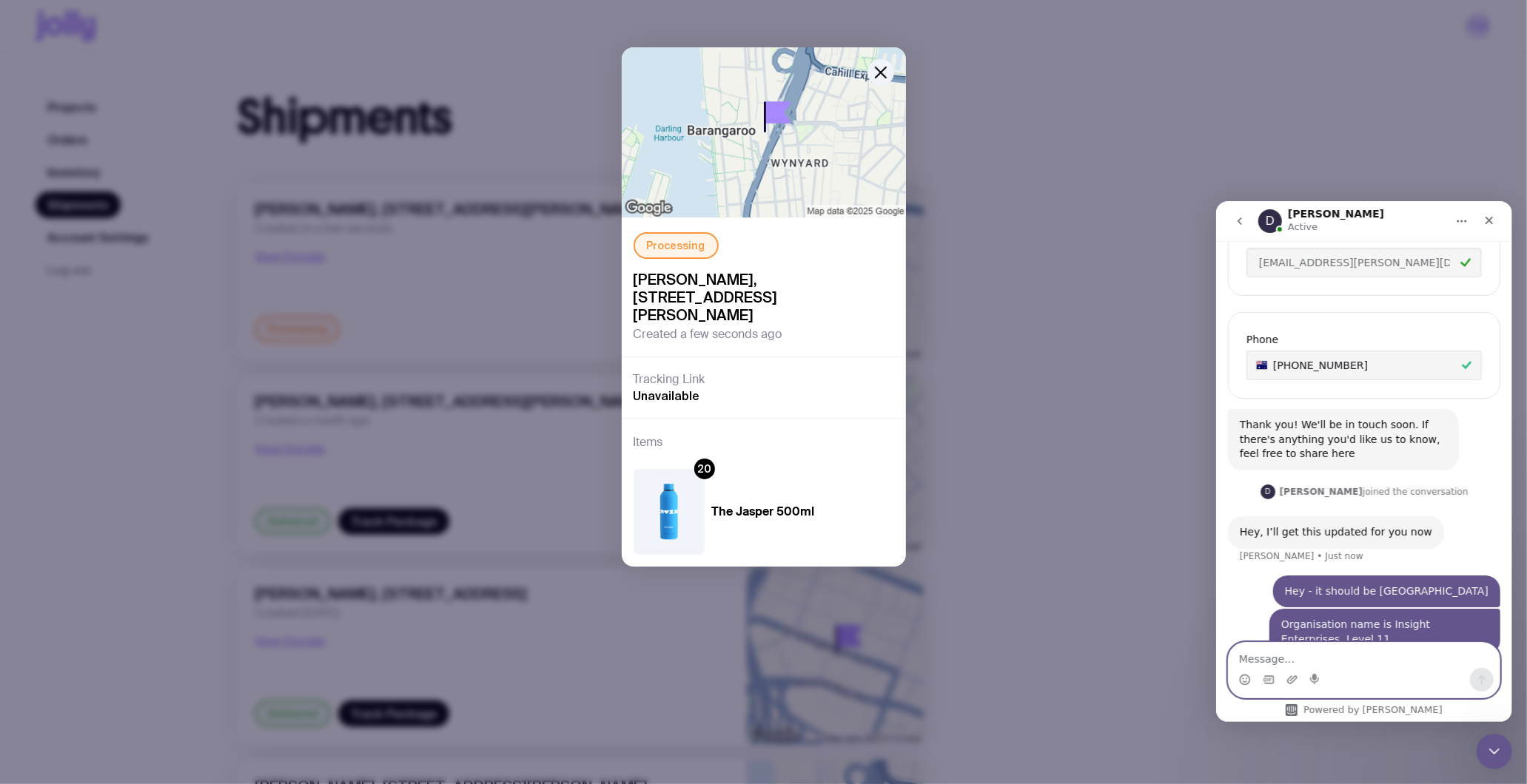
scroll to position [453, 0]
click at [1376, 657] on textarea "Message…" at bounding box center [1362, 654] width 271 height 25
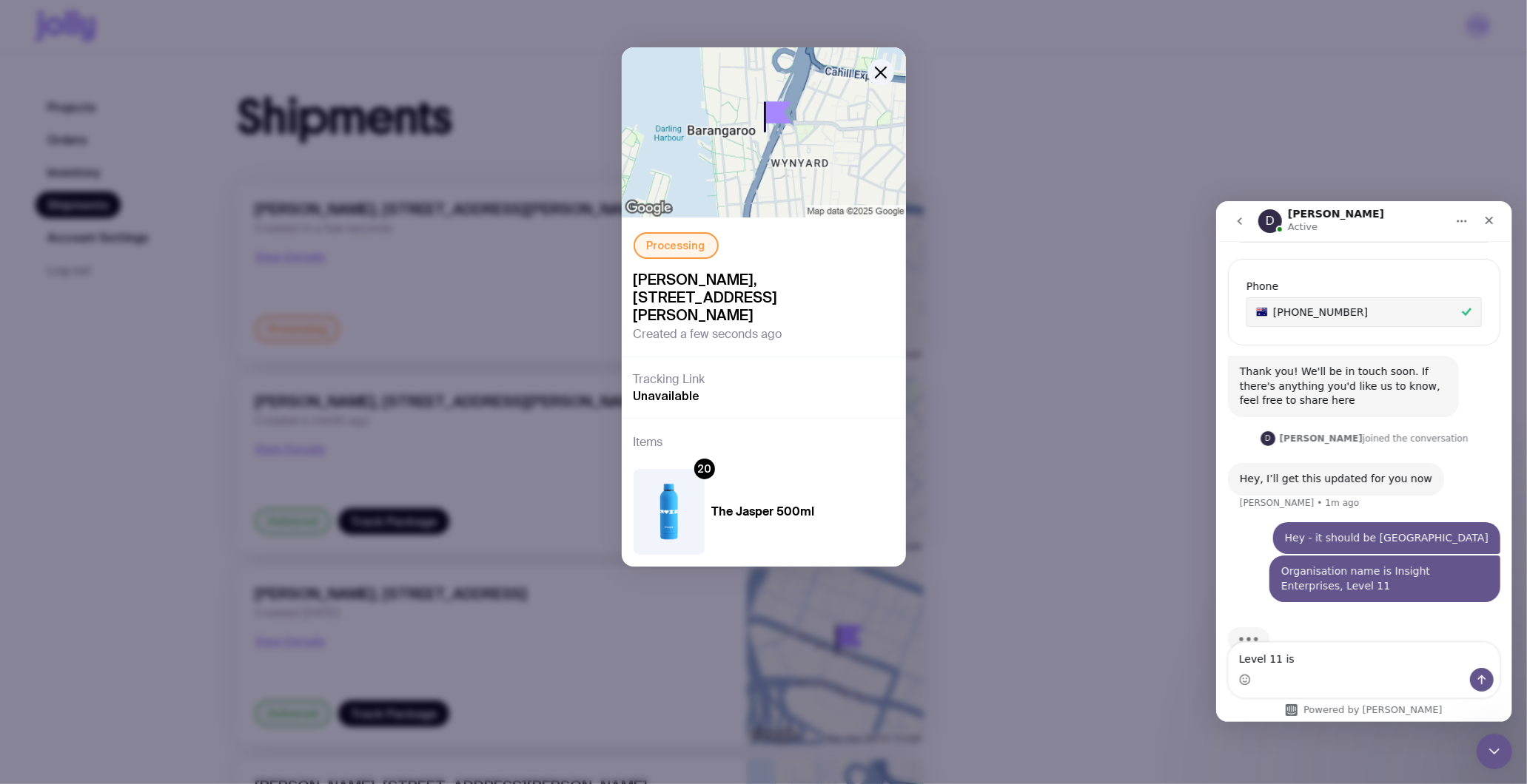
scroll to position [510, 0]
drag, startPoint x: 1306, startPoint y: 671, endPoint x: 1291, endPoint y: 648, distance: 27.5
click at [1302, 670] on div "Intercom messenger" at bounding box center [1362, 679] width 271 height 24
click at [1290, 648] on textarea "Level 11 is" at bounding box center [1362, 654] width 271 height 25
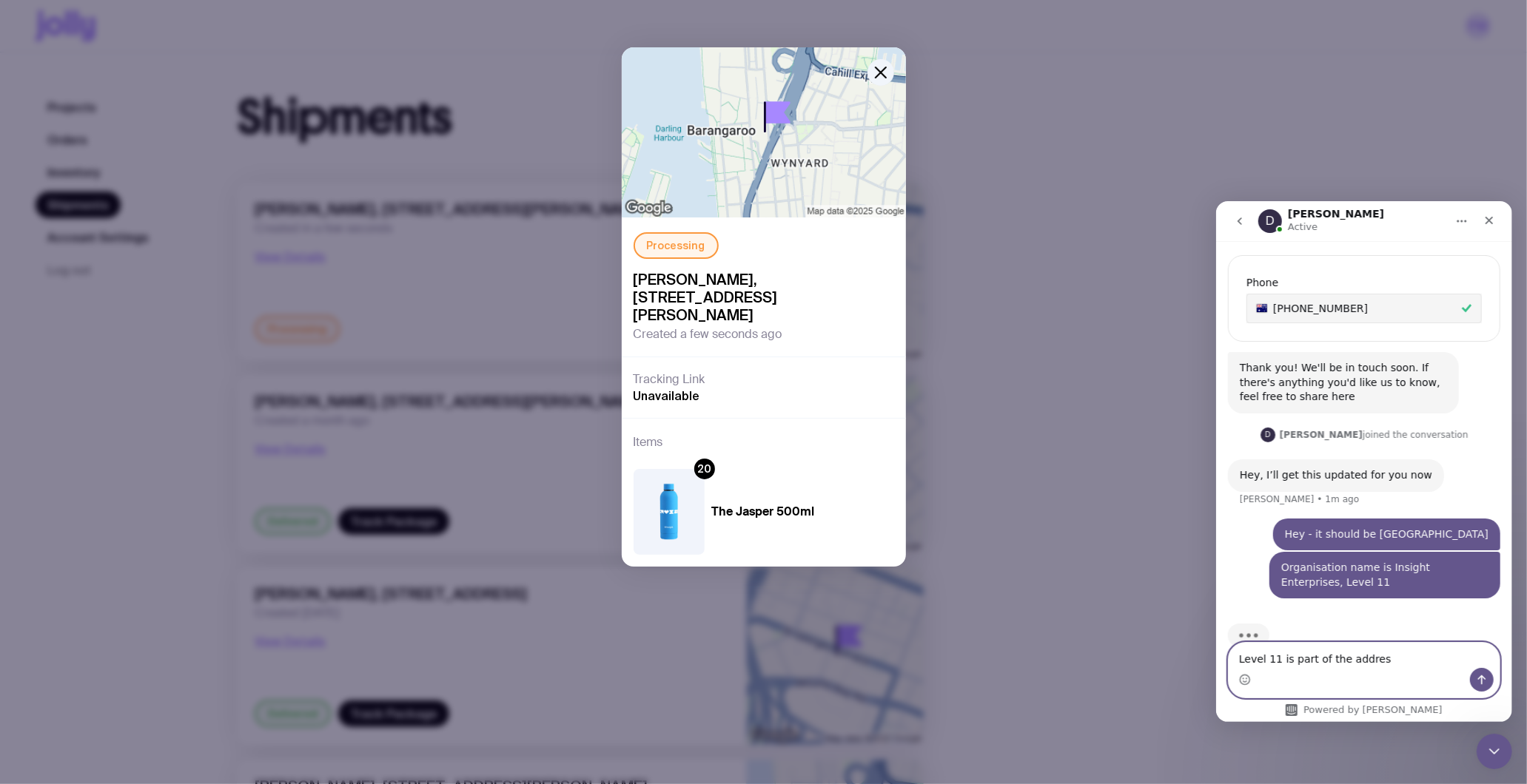
type textarea "Level 11 is part of the address"
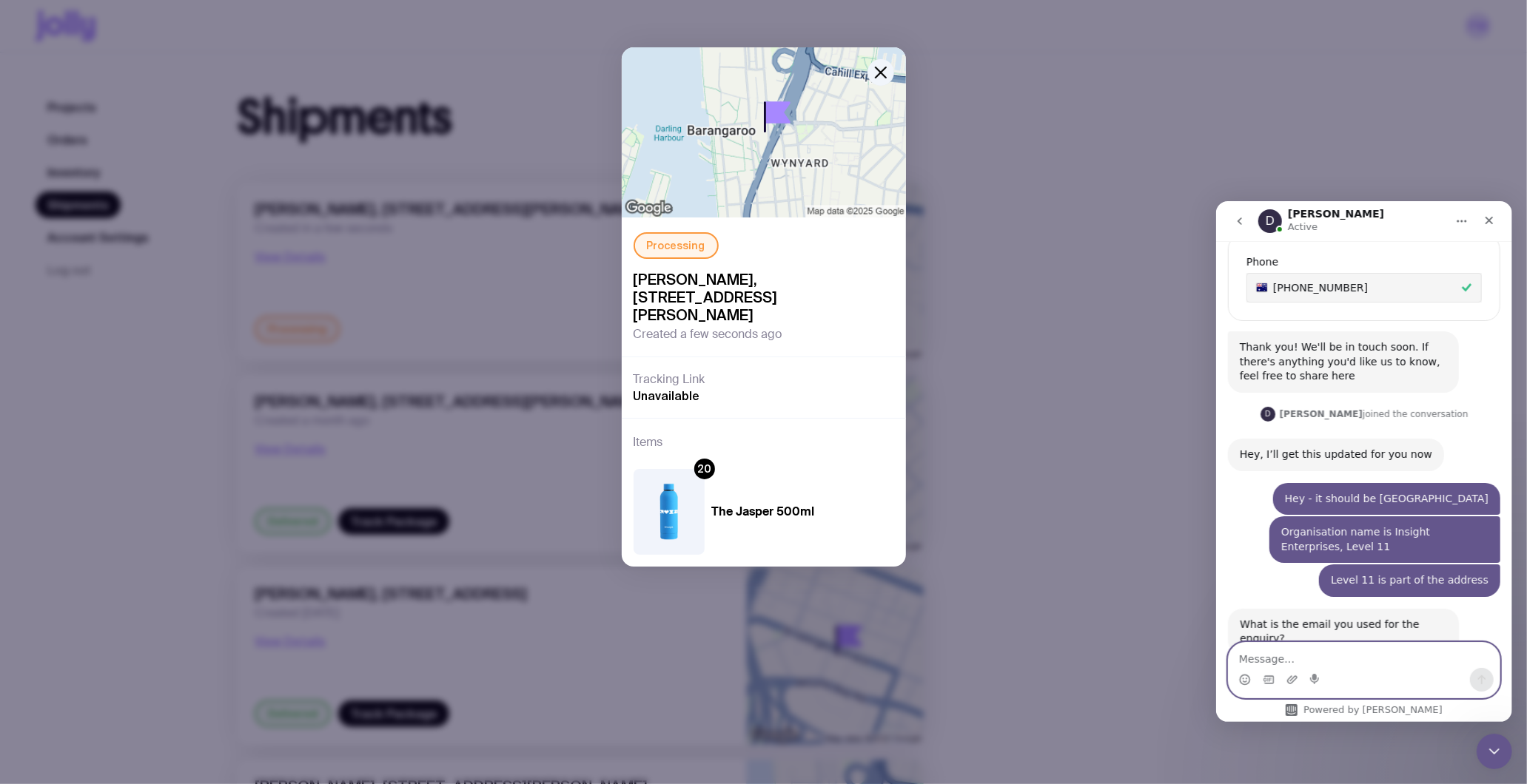
scroll to position [531, 0]
click at [1314, 656] on textarea "Message…" at bounding box center [1362, 654] width 271 height 25
drag, startPoint x: 1306, startPoint y: 657, endPoint x: 2404, endPoint y: 851, distance: 1115.0
click at [1306, 657] on textarea "Message…" at bounding box center [1362, 654] width 271 height 25
click at [1393, 663] on textarea "Message…" at bounding box center [1362, 654] width 271 height 25
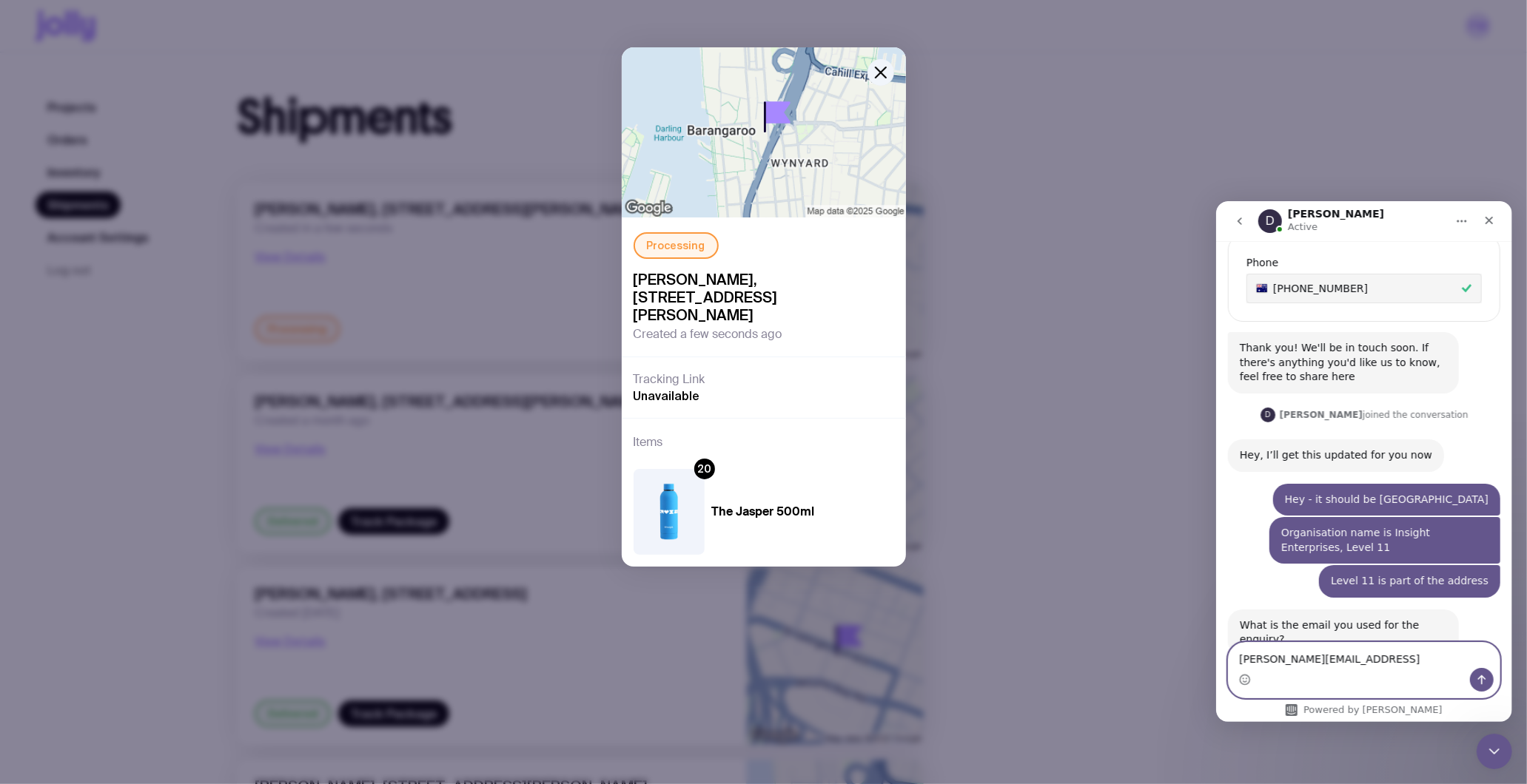
type textarea "[PERSON_NAME][EMAIL_ADDRESS][DOMAIN_NAME]"
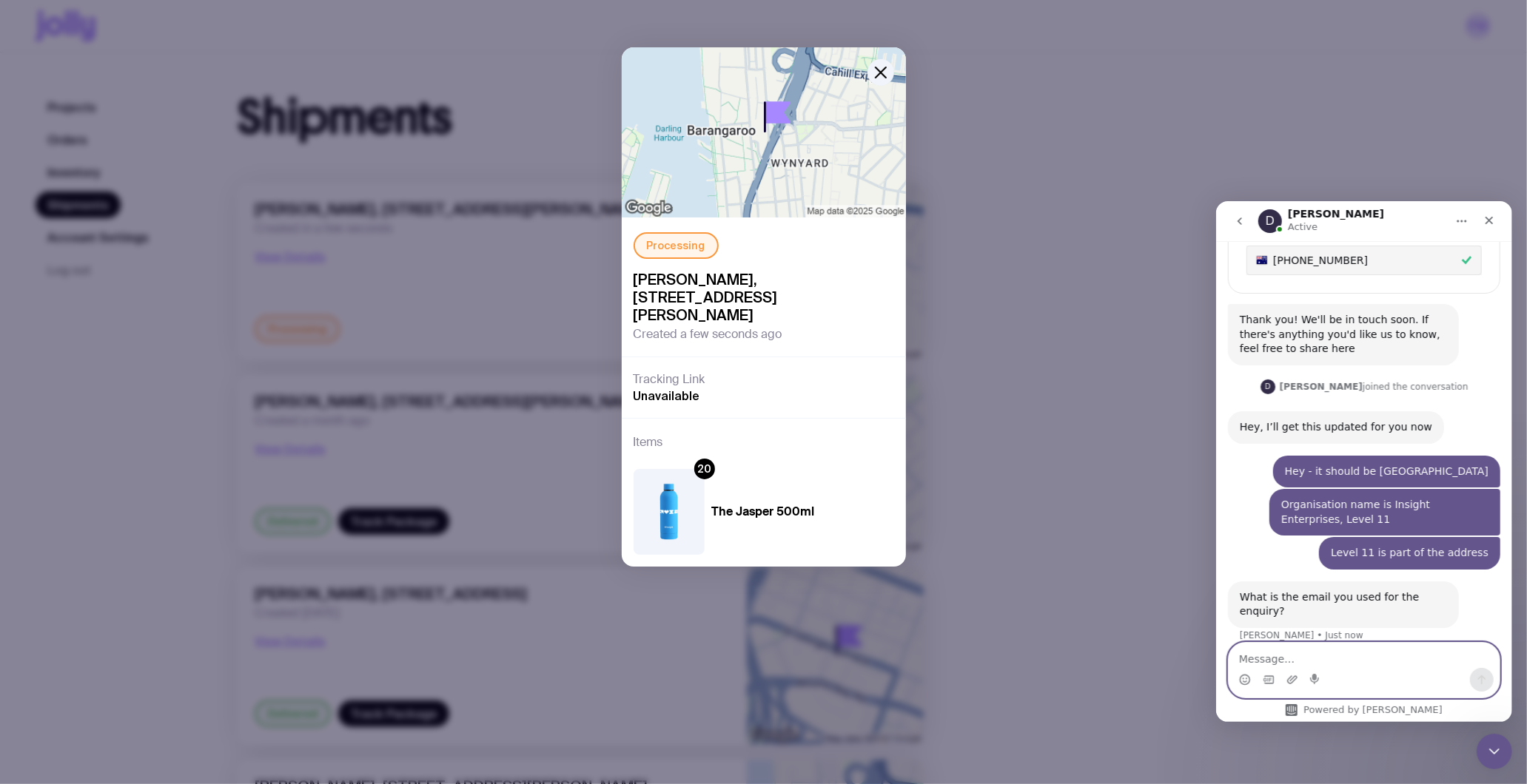
scroll to position [575, 0]
